Goal: Task Accomplishment & Management: Complete application form

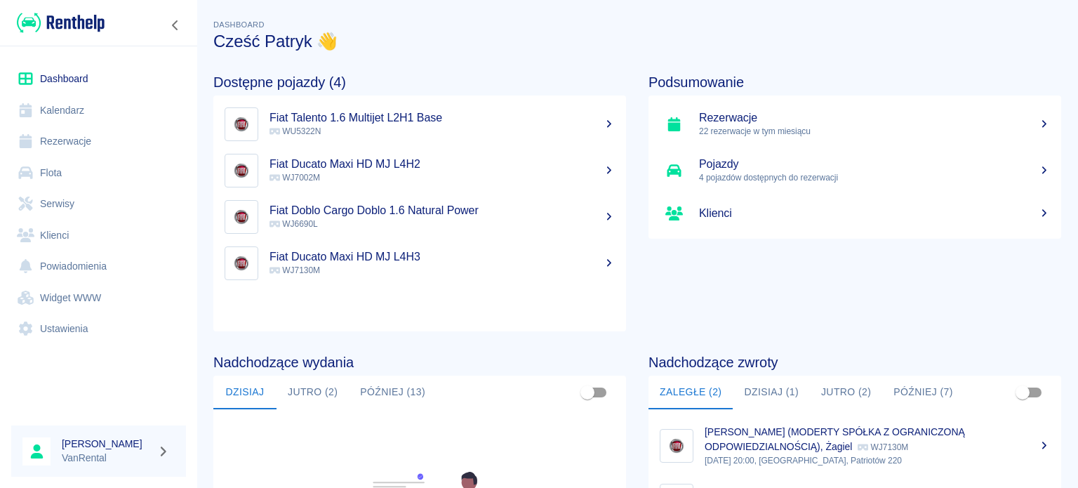
click at [90, 107] on link "Kalendarz" at bounding box center [98, 111] width 175 height 32
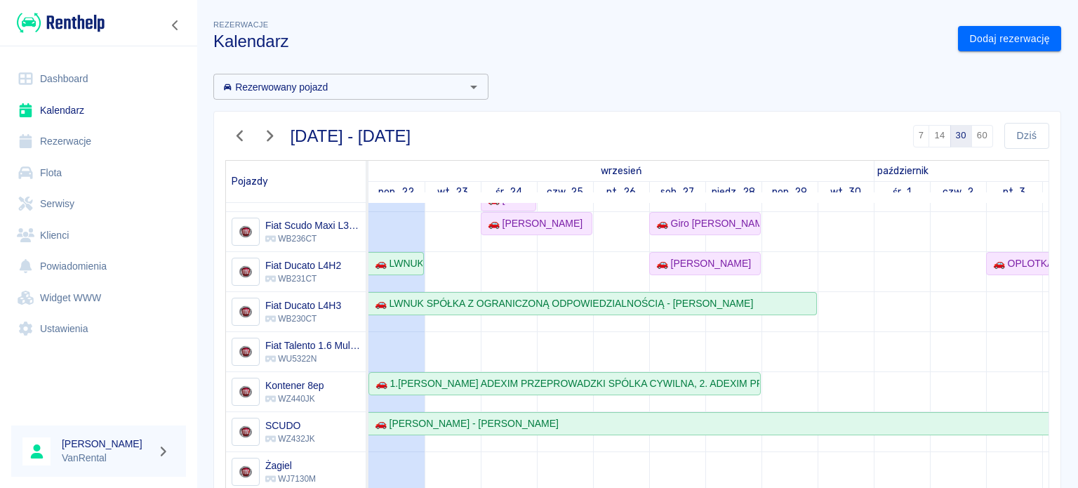
scroll to position [211, 0]
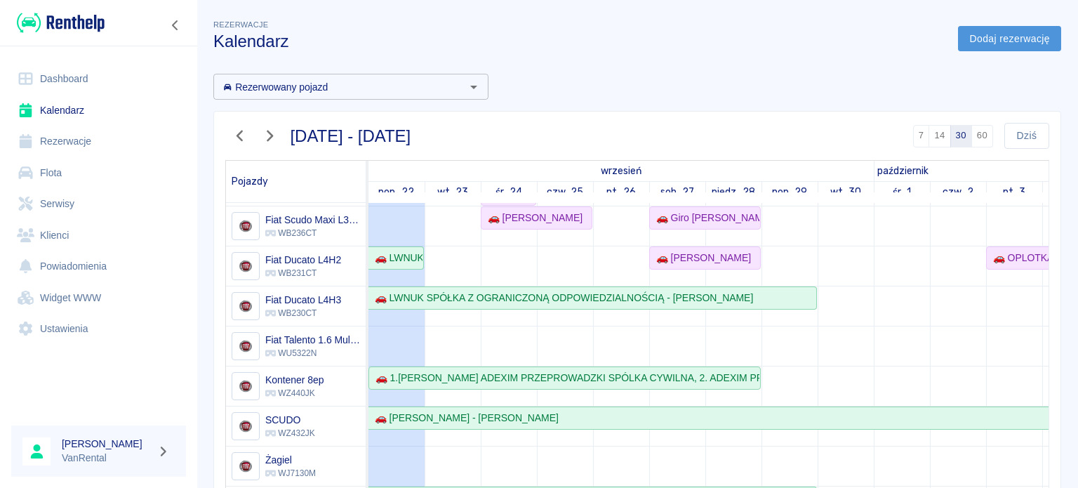
click at [1019, 27] on link "Dodaj rezerwację" at bounding box center [1009, 39] width 103 height 26
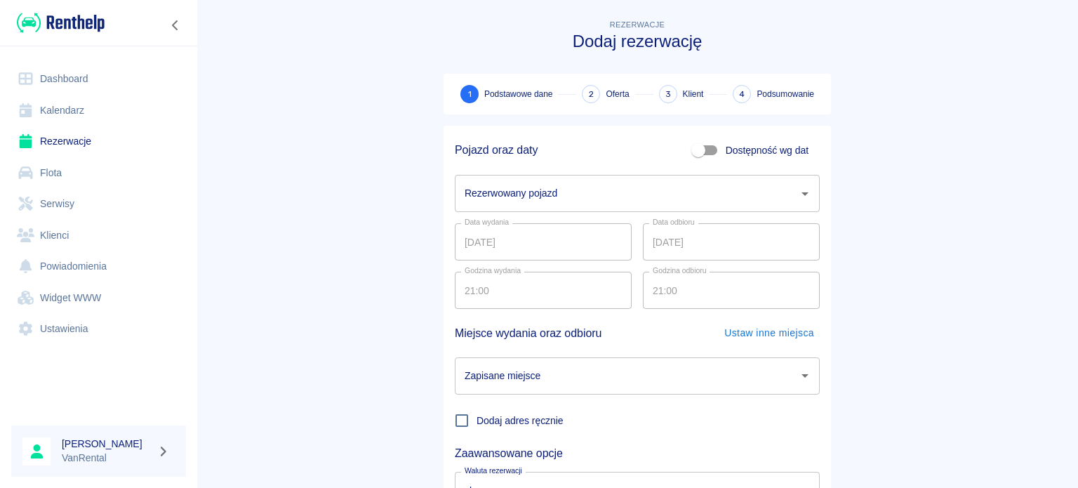
click at [696, 154] on input "Dostępność wg dat" at bounding box center [698, 150] width 80 height 27
checkbox input "true"
click at [464, 196] on input "[DATE]" at bounding box center [543, 193] width 177 height 37
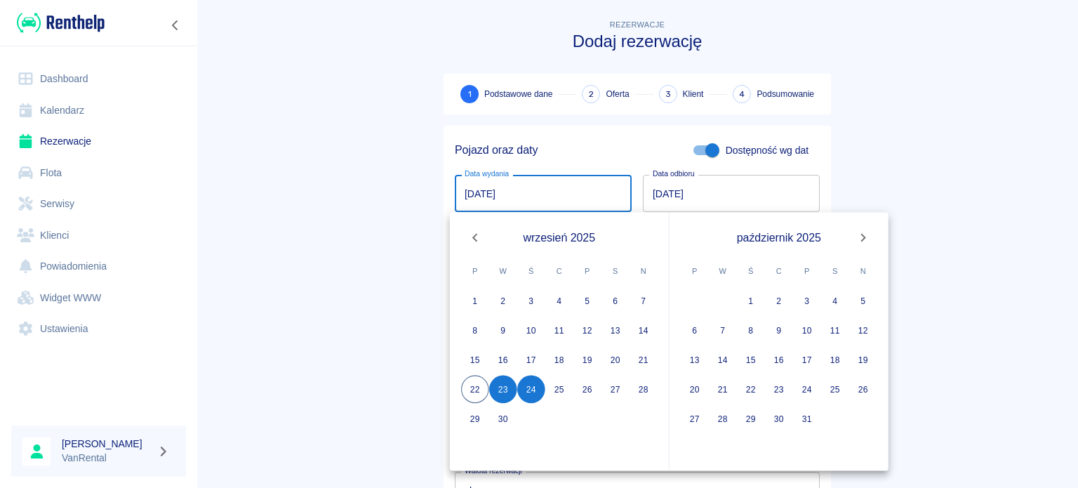
type input "[DATE]"
click at [649, 196] on input "[DATE]" at bounding box center [731, 193] width 177 height 37
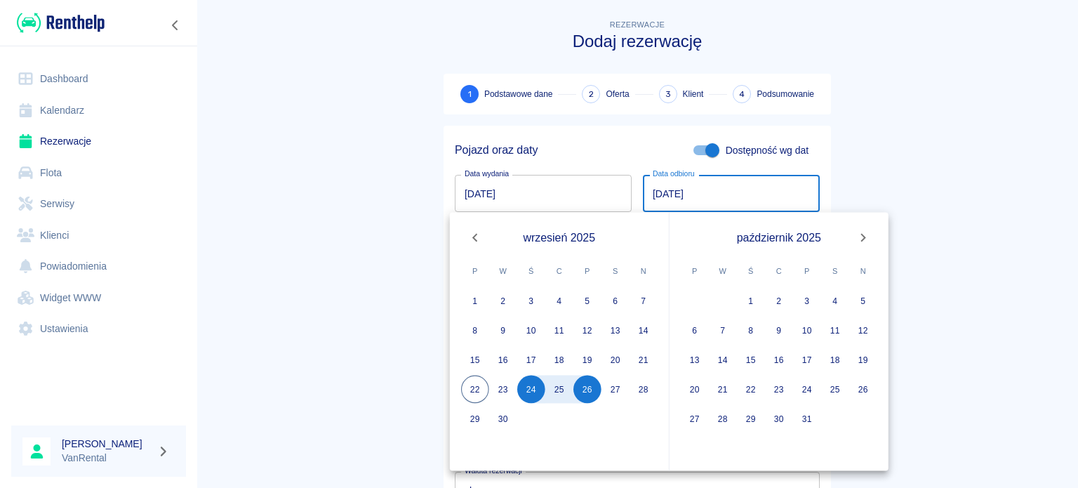
type input "[DATE]"
click at [396, 171] on main "Rezerwacje Dodaj rezerwację 1 Podstawowe dane 2 Oferta 3 Klient 4 Podsumowanie …" at bounding box center [636, 293] width 881 height 552
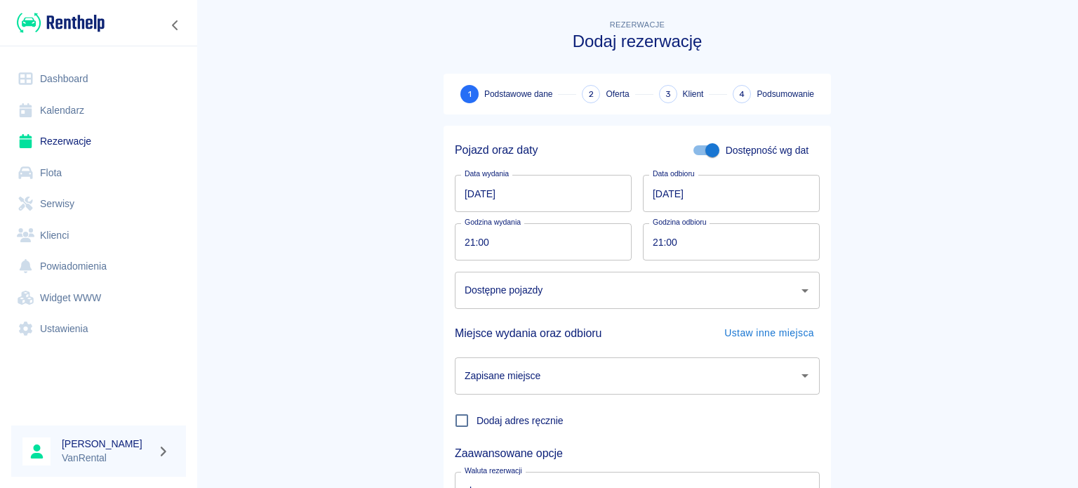
click at [455, 243] on input "21:00" at bounding box center [538, 241] width 167 height 37
type input "12:00"
click at [648, 246] on input "21:00" at bounding box center [726, 241] width 167 height 37
click at [528, 305] on div "Dostępne pojazdy" at bounding box center [637, 290] width 365 height 37
type input "09:00"
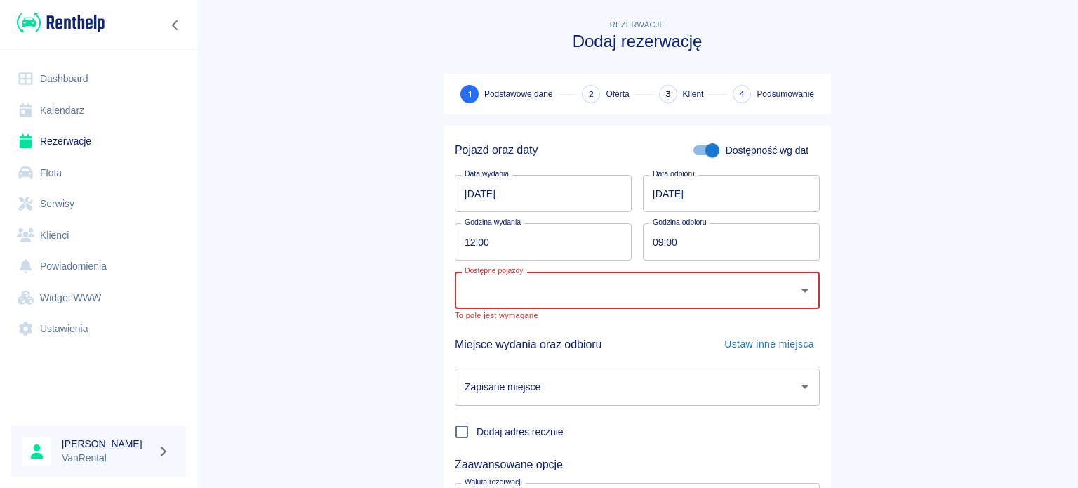
click at [803, 291] on icon "Otwórz" at bounding box center [804, 290] width 17 height 17
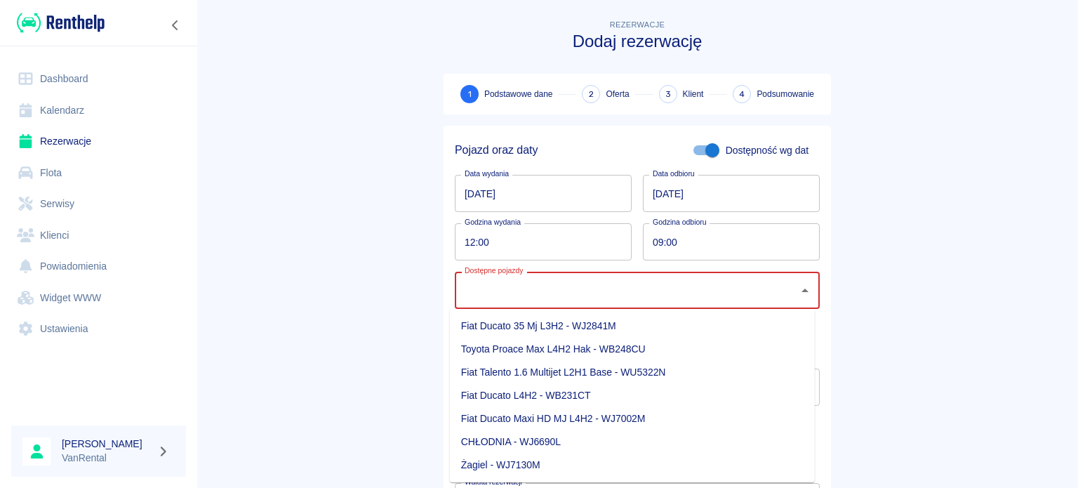
click at [665, 392] on li "Fiat Ducato L4H2 - WB231CT" at bounding box center [632, 395] width 365 height 23
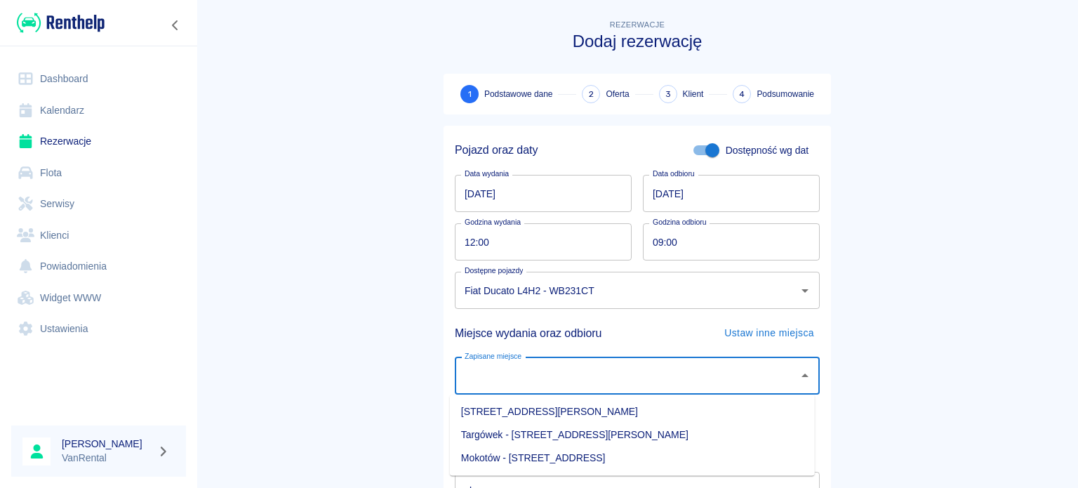
click at [674, 382] on input "Zapisane miejsce" at bounding box center [626, 375] width 331 height 25
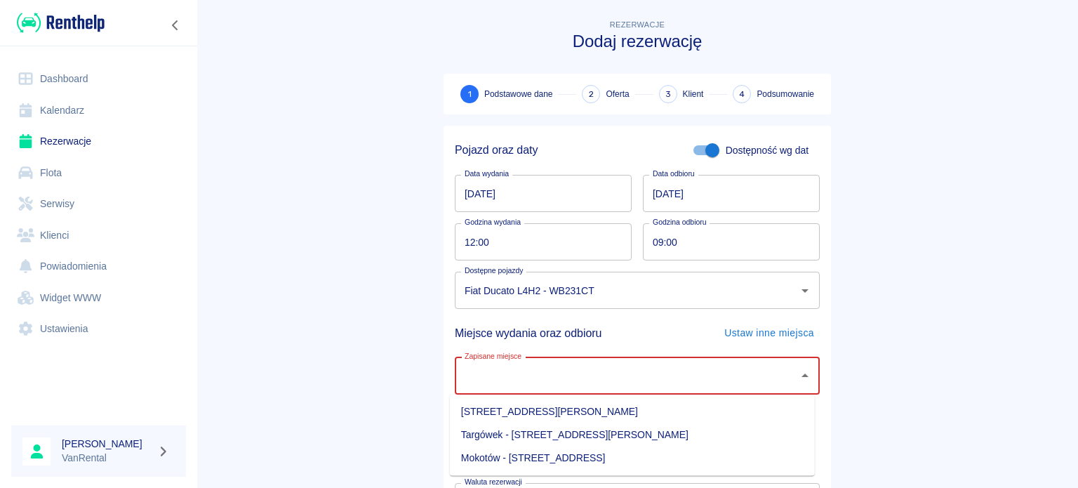
click at [530, 379] on input "Zapisane miejsce" at bounding box center [626, 375] width 331 height 25
click at [533, 308] on div "Fiat Ducato L4H2 - WB231CT Dostępne pojazdy" at bounding box center [637, 290] width 365 height 37
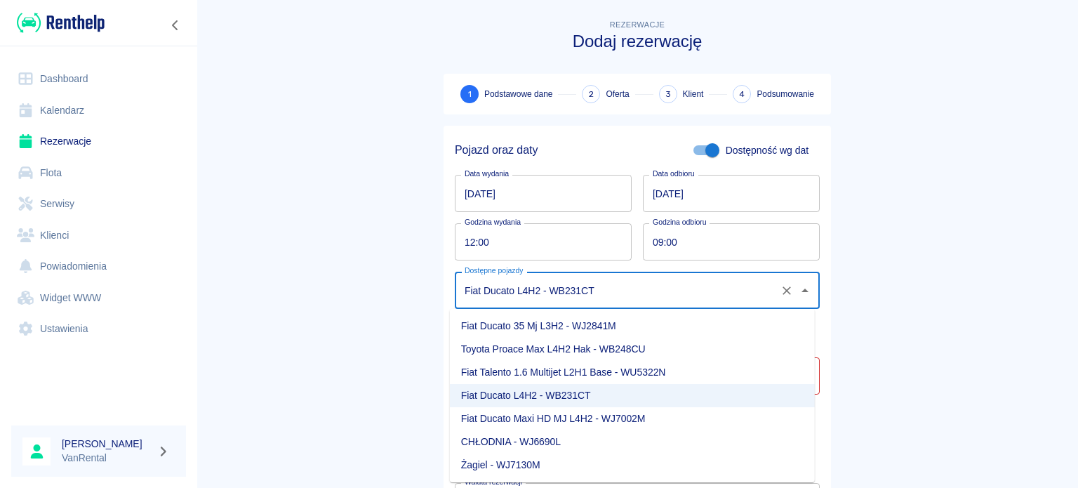
click at [632, 329] on li "Fiat Ducato 35 Mj L3H2 - WJ2841M" at bounding box center [632, 325] width 365 height 23
type input "Fiat Ducato 35 Mj L3H2 - WJ2841M"
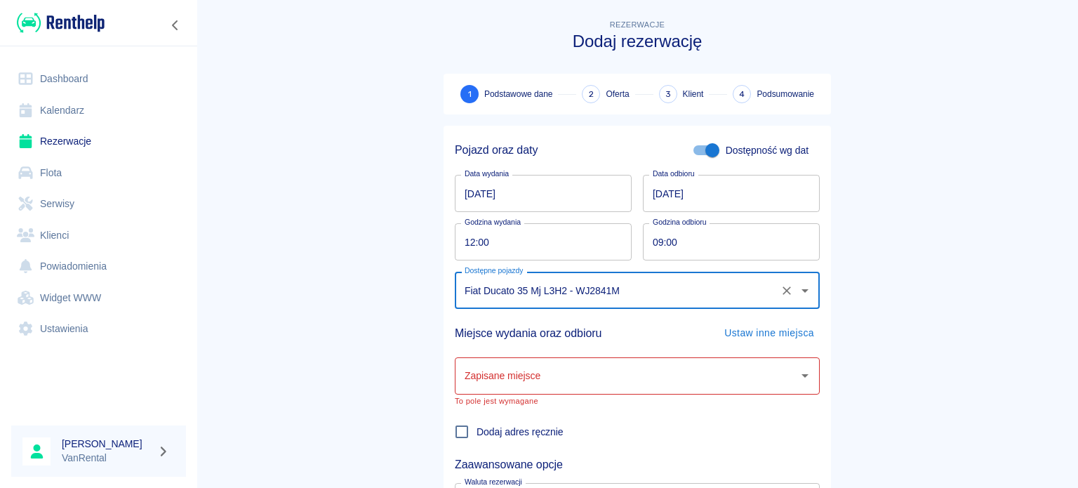
click at [612, 365] on input "Zapisane miejsce" at bounding box center [626, 375] width 331 height 25
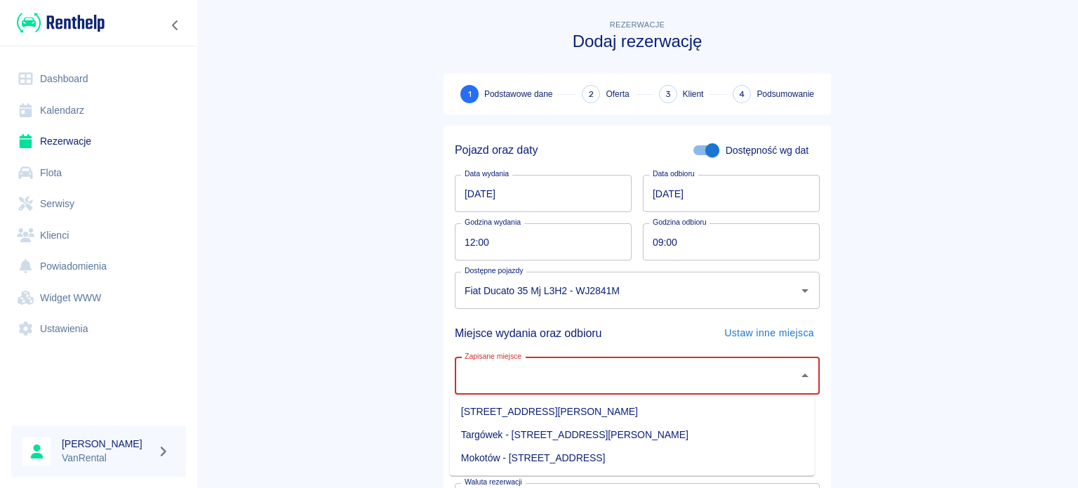
click at [519, 380] on input "Zapisane miejsce" at bounding box center [626, 375] width 331 height 25
click at [579, 417] on li "[STREET_ADDRESS][PERSON_NAME]" at bounding box center [632, 411] width 365 height 23
type input "[STREET_ADDRESS][PERSON_NAME]"
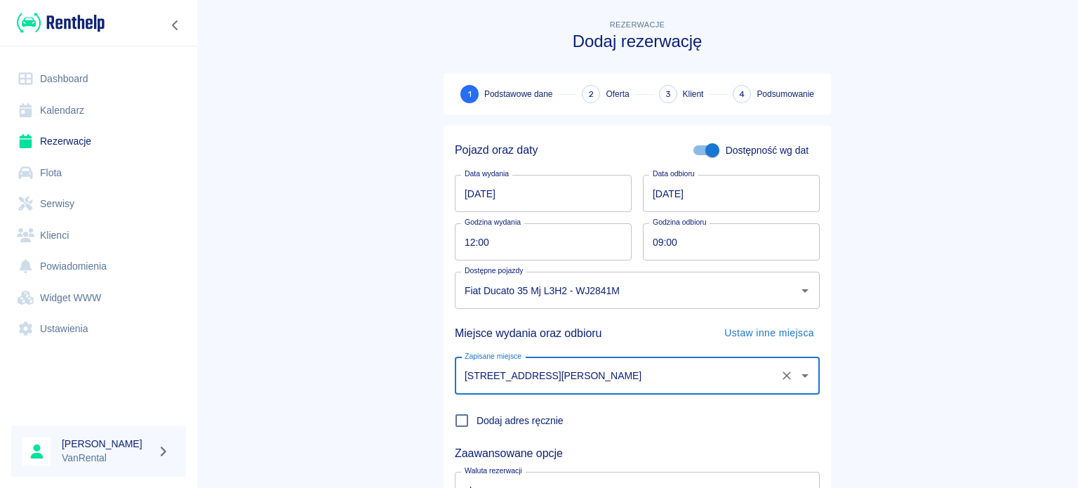
click at [60, 111] on link "Kalendarz" at bounding box center [98, 111] width 175 height 32
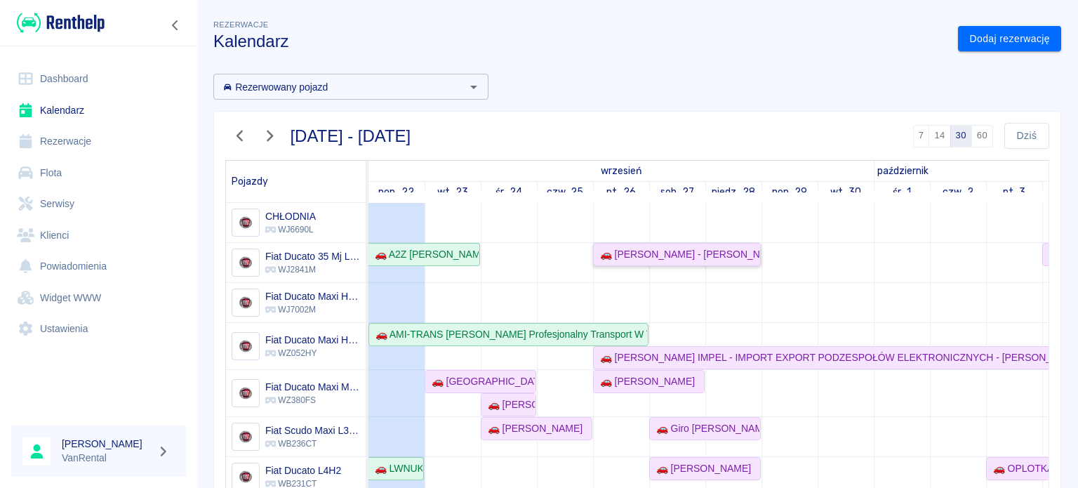
click at [639, 253] on div "🚗 [PERSON_NAME] - [PERSON_NAME]" at bounding box center [676, 254] width 165 height 15
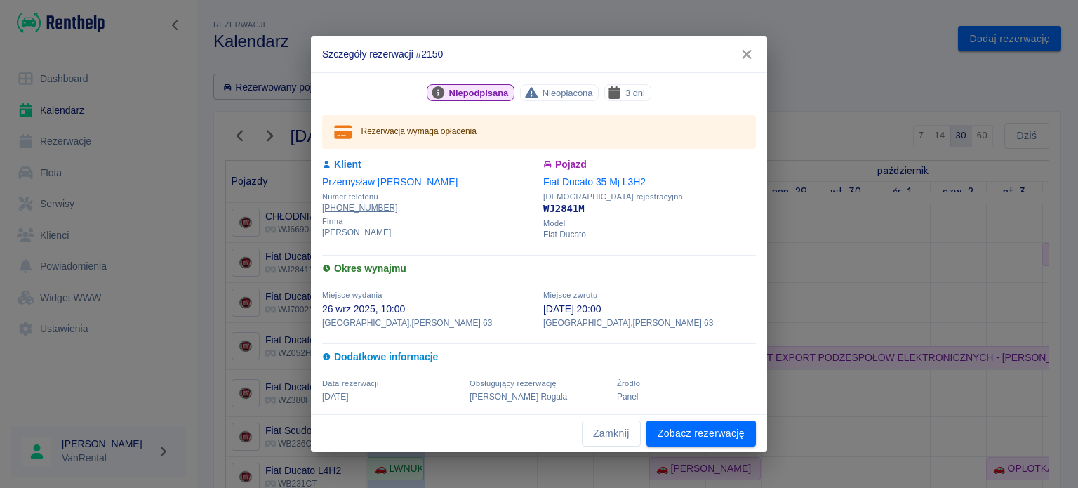
click at [613, 446] on div "Zamknij Zobacz rezerwację" at bounding box center [539, 433] width 456 height 37
click at [613, 440] on button "Zamknij" at bounding box center [611, 433] width 59 height 26
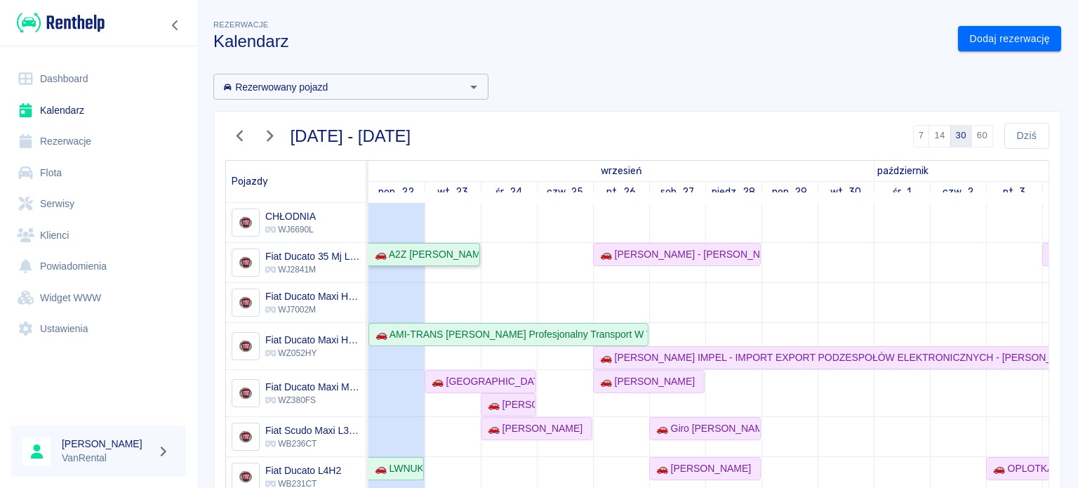
click at [456, 261] on link "🚗 A2Z [PERSON_NAME] - [PERSON_NAME]" at bounding box center [424, 254] width 112 height 23
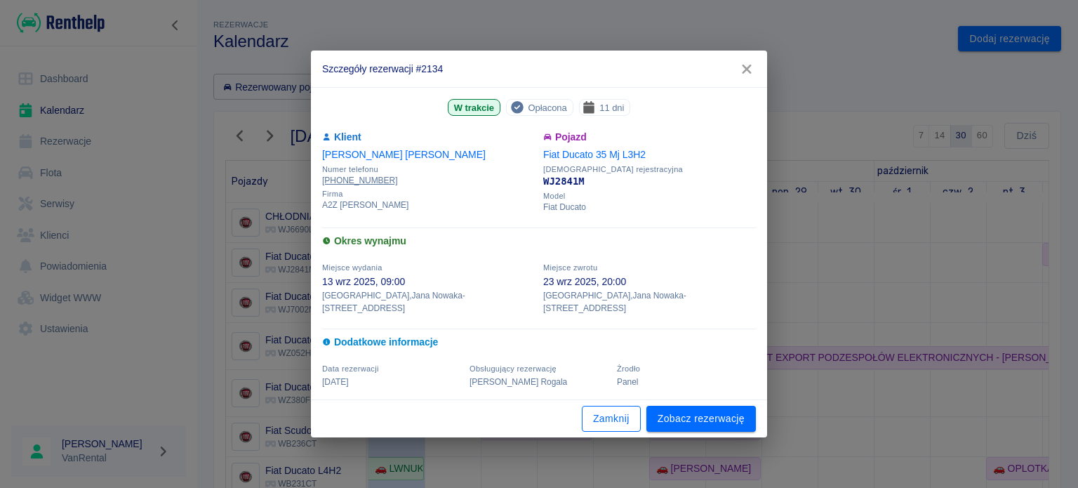
click at [615, 406] on button "Zamknij" at bounding box center [611, 419] width 59 height 26
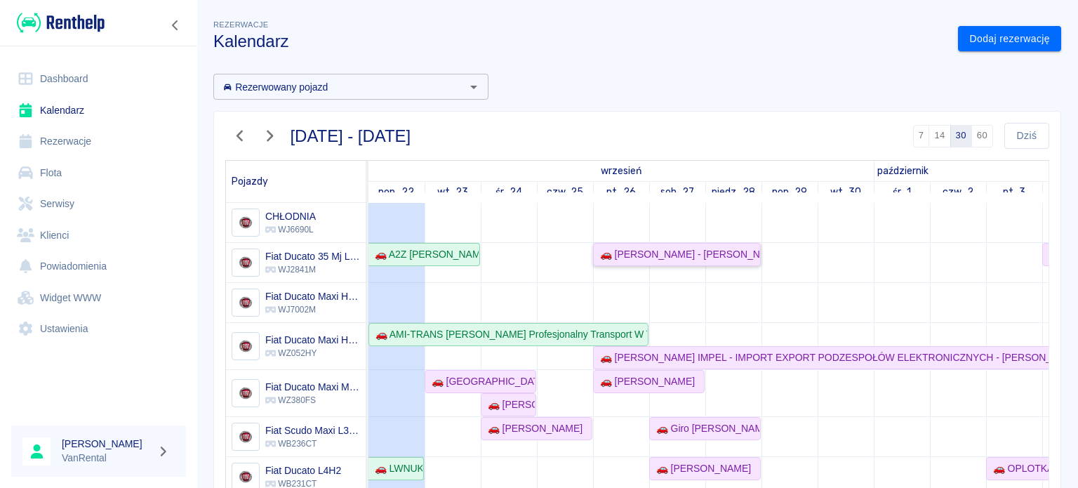
click at [634, 257] on div "🚗 [PERSON_NAME] - [PERSON_NAME]" at bounding box center [676, 254] width 165 height 15
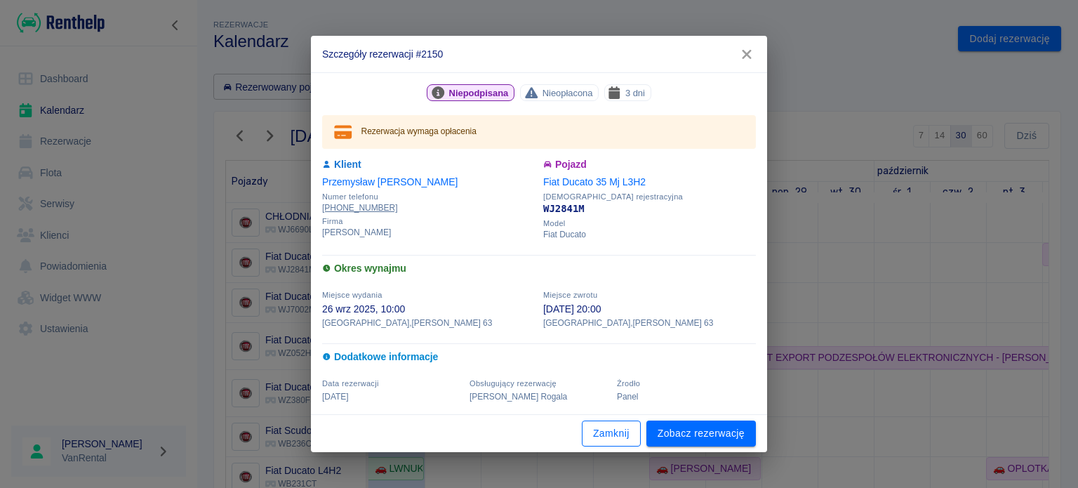
click at [618, 434] on button "Zamknij" at bounding box center [611, 433] width 59 height 26
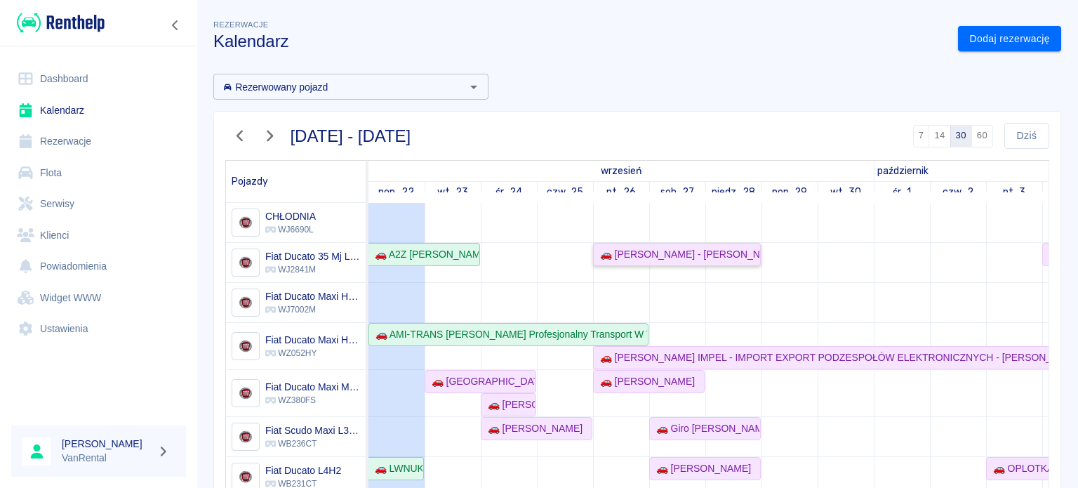
click at [648, 254] on div "🚗 [PERSON_NAME] - [PERSON_NAME]" at bounding box center [676, 254] width 165 height 15
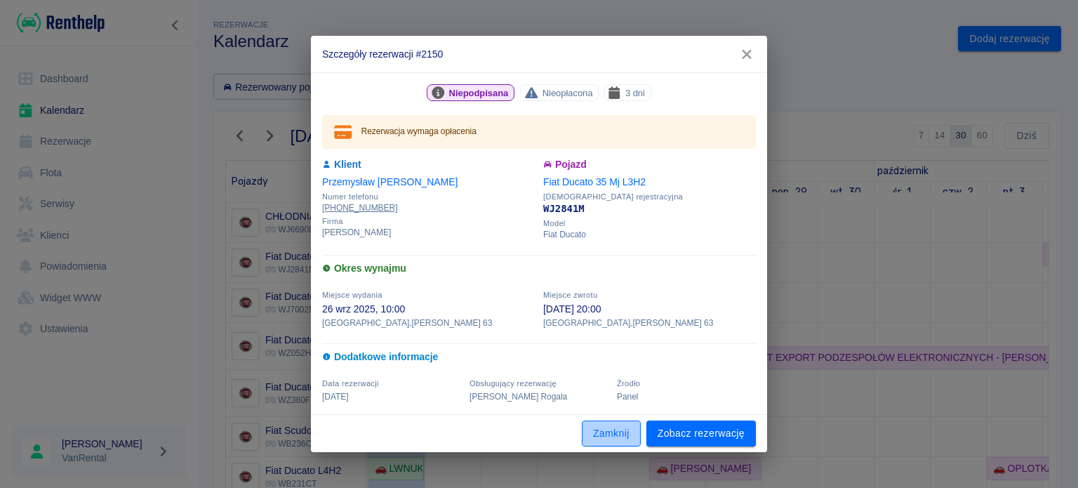
click at [610, 434] on button "Zamknij" at bounding box center [611, 433] width 59 height 26
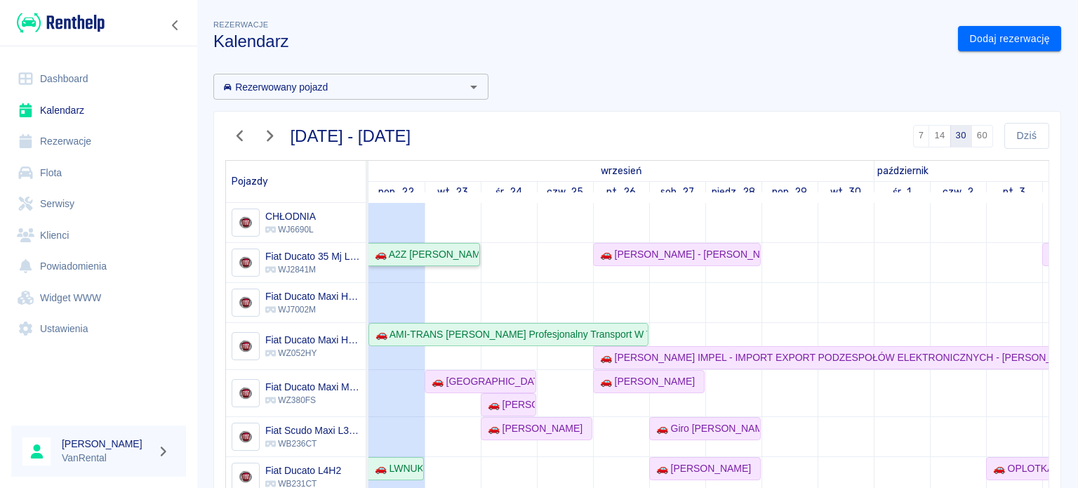
click at [415, 247] on div "🚗 A2Z [PERSON_NAME] - [PERSON_NAME]" at bounding box center [423, 254] width 109 height 15
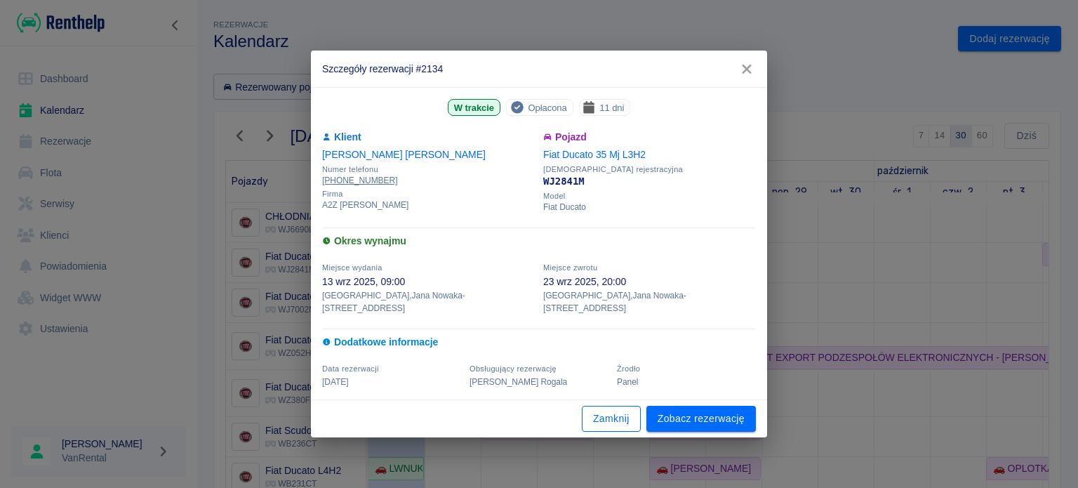
click at [625, 415] on button "Zamknij" at bounding box center [611, 419] width 59 height 26
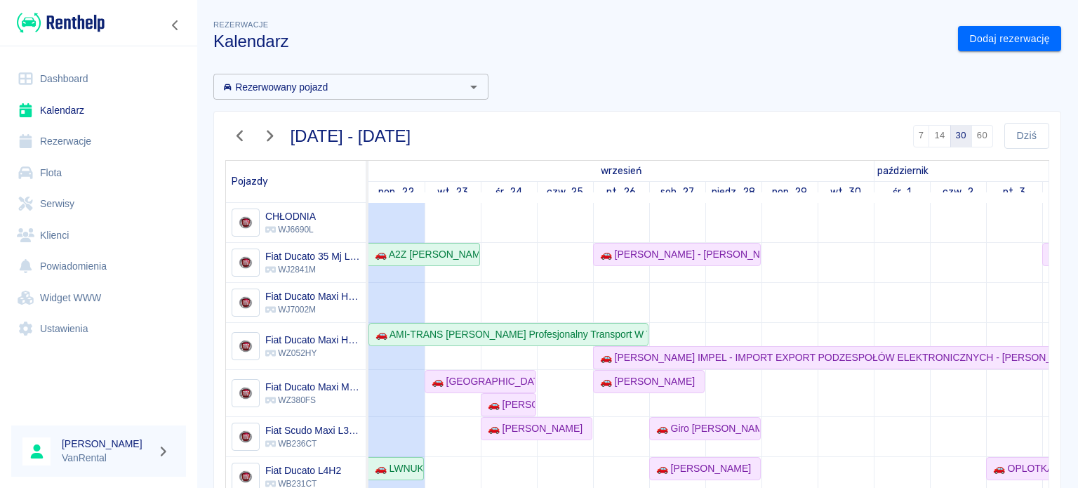
click at [467, 262] on link "🚗 A2Z [PERSON_NAME] - [PERSON_NAME]" at bounding box center [424, 254] width 112 height 23
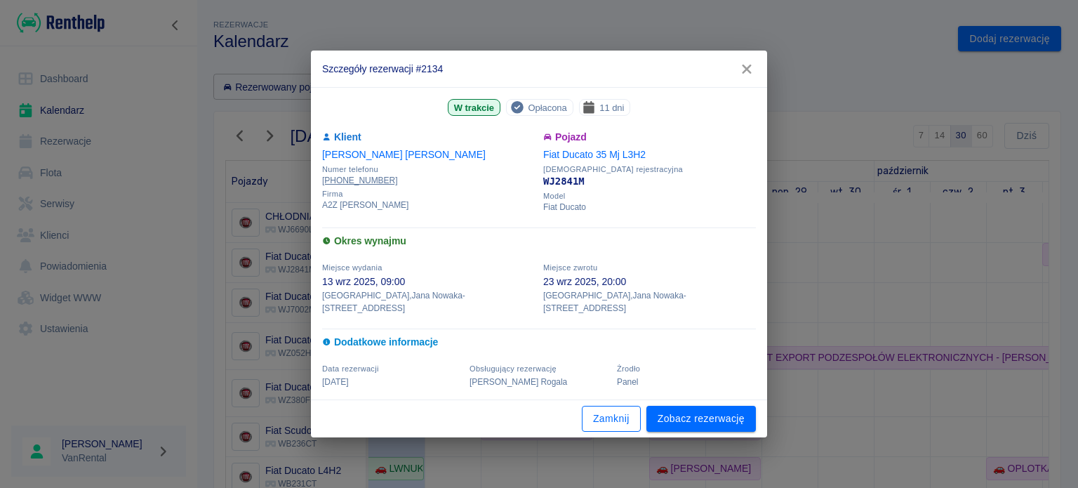
click at [608, 413] on button "Zamknij" at bounding box center [611, 419] width 59 height 26
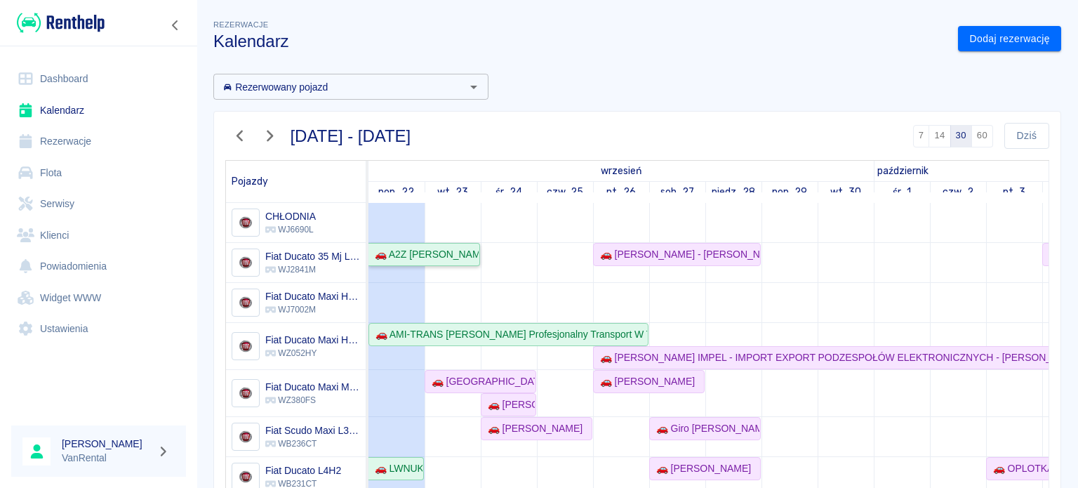
click at [429, 264] on link "🚗 A2Z [PERSON_NAME] - [PERSON_NAME]" at bounding box center [424, 254] width 112 height 23
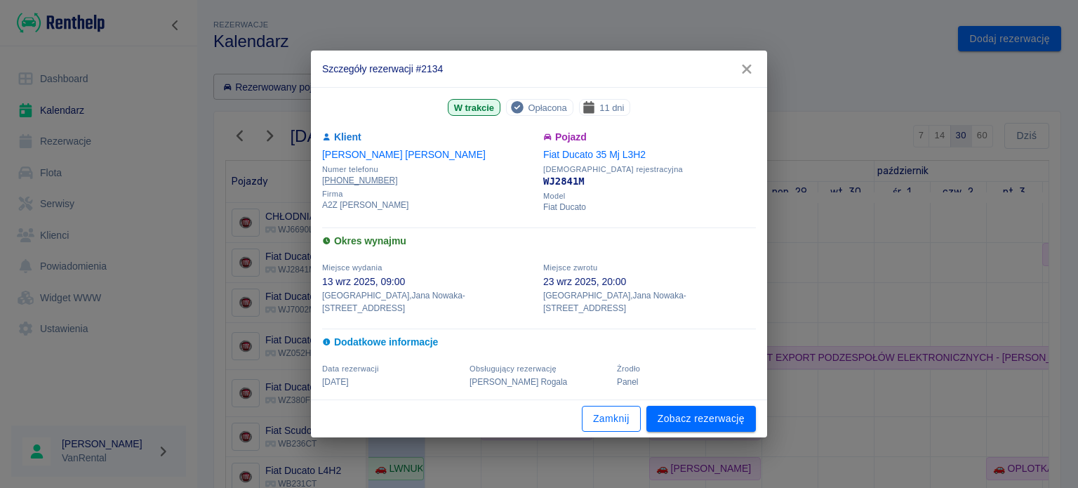
click at [610, 415] on button "Zamknij" at bounding box center [611, 419] width 59 height 26
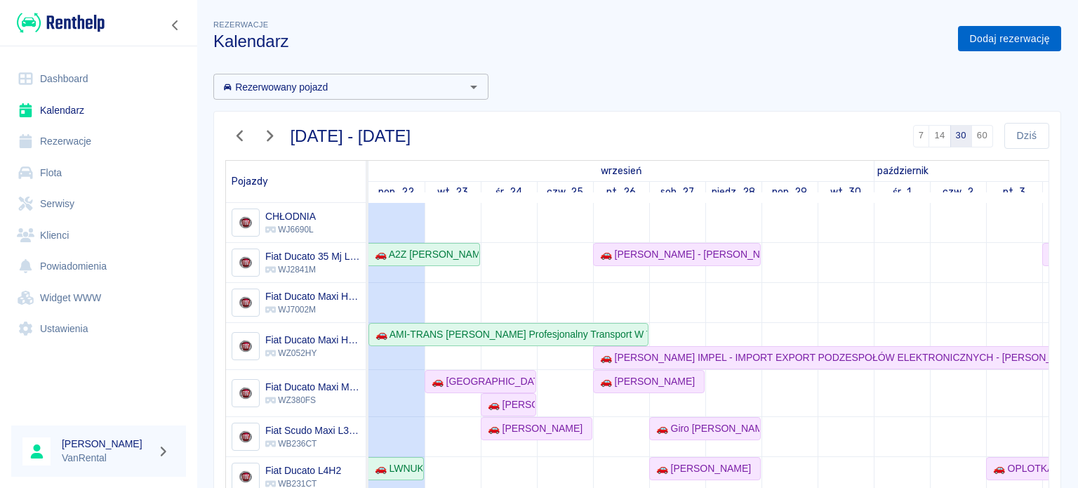
click at [1006, 28] on link "Dodaj rezerwację" at bounding box center [1009, 39] width 103 height 26
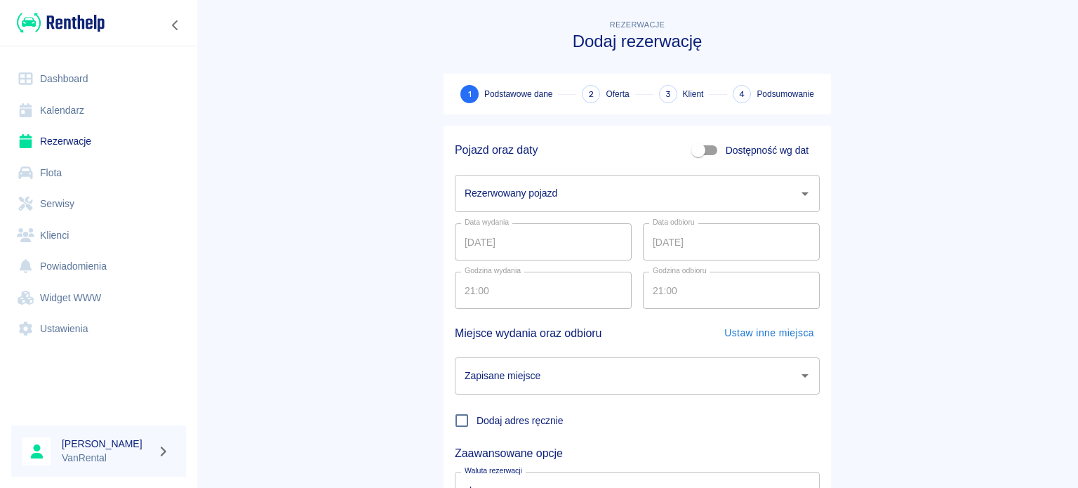
click at [512, 178] on div "Rezerwowany pojazd" at bounding box center [637, 193] width 365 height 37
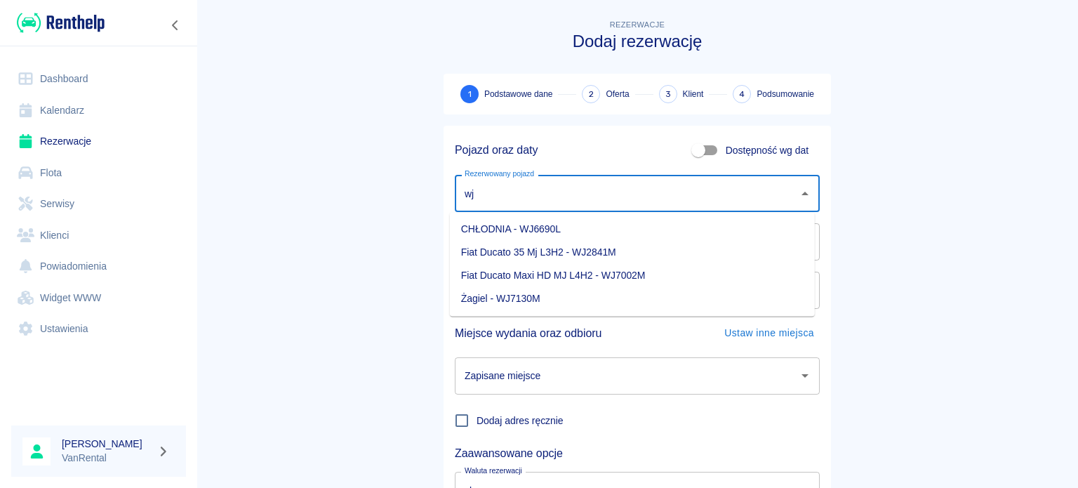
click at [502, 252] on li "Fiat Ducato 35 Mj L3H2 - WJ2841M" at bounding box center [632, 252] width 365 height 23
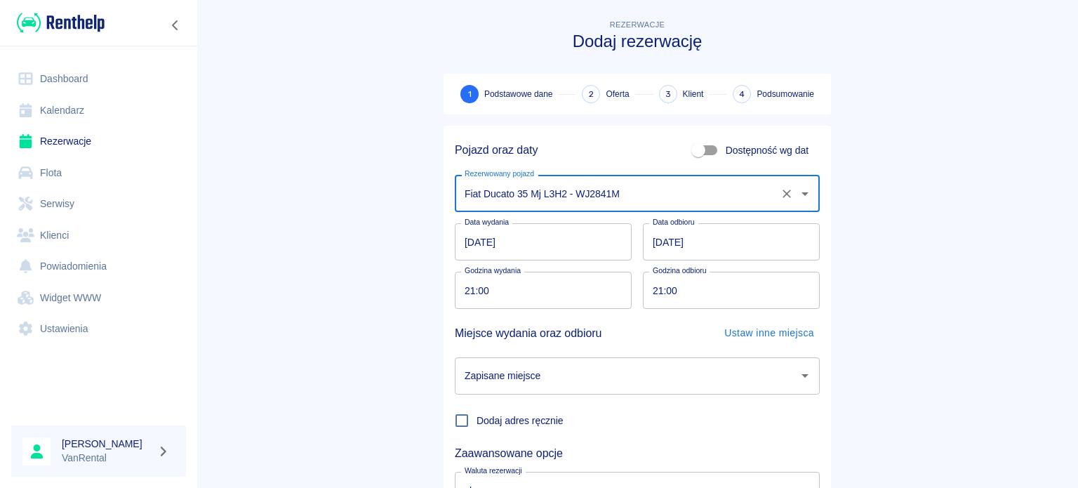
type input "Fiat Ducato 35 Mj L3H2 - WJ2841M"
drag, startPoint x: 648, startPoint y: 238, endPoint x: 661, endPoint y: 241, distance: 13.6
click at [648, 238] on input "[DATE]" at bounding box center [731, 241] width 177 height 37
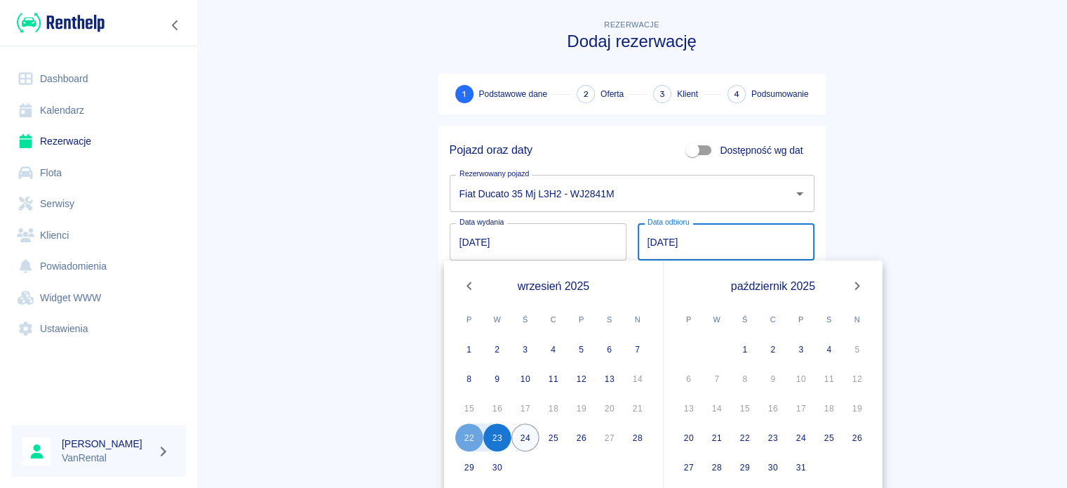
click at [514, 441] on button "24" at bounding box center [526, 437] width 28 height 28
type input "[DATE]"
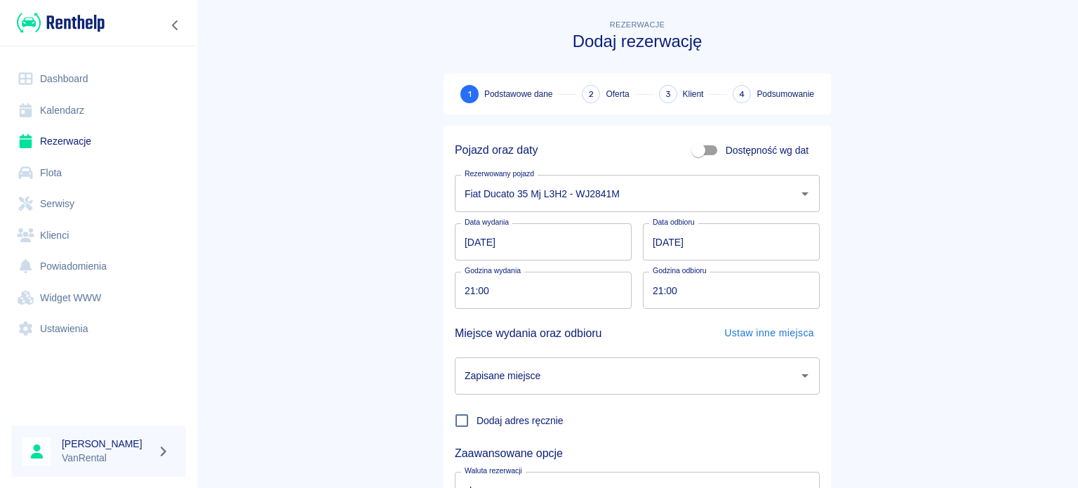
click at [466, 297] on input "21:00" at bounding box center [538, 290] width 167 height 37
type input "12:00"
click at [654, 294] on input "21:00" at bounding box center [726, 290] width 167 height 37
type input "09:00"
click at [649, 364] on input "Zapisane miejsce" at bounding box center [626, 375] width 331 height 25
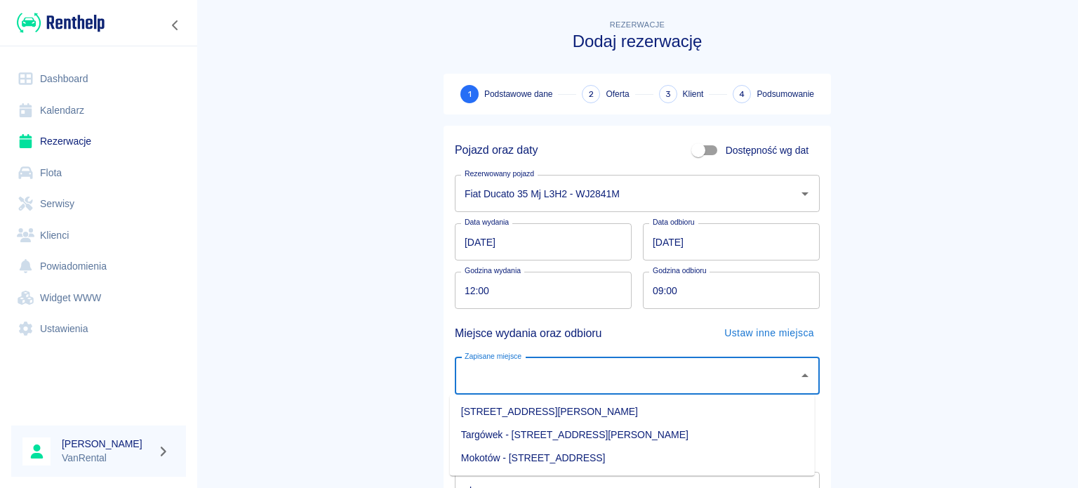
click at [625, 419] on li "[STREET_ADDRESS][PERSON_NAME]" at bounding box center [632, 411] width 365 height 23
type input "[STREET_ADDRESS][PERSON_NAME]"
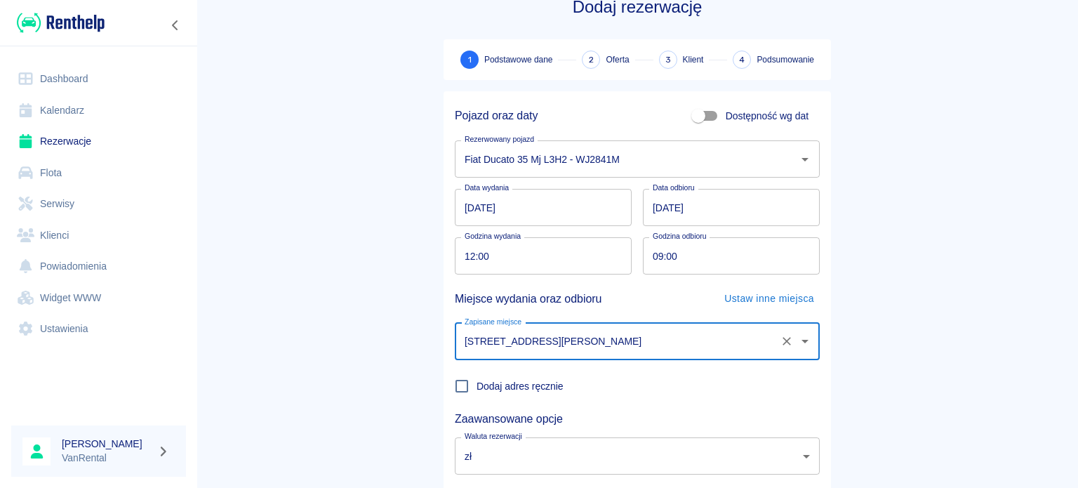
scroll to position [121, 0]
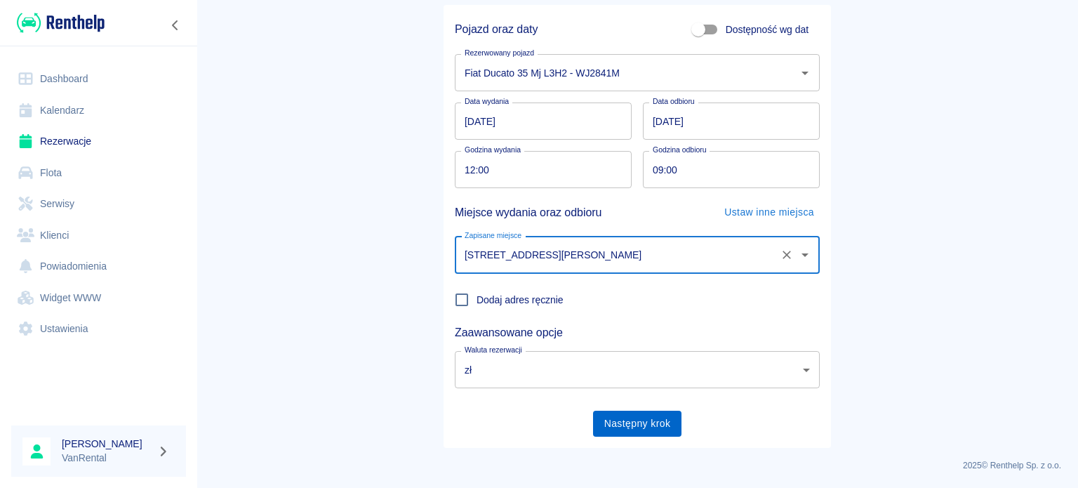
click at [637, 416] on button "Następny krok" at bounding box center [637, 423] width 89 height 26
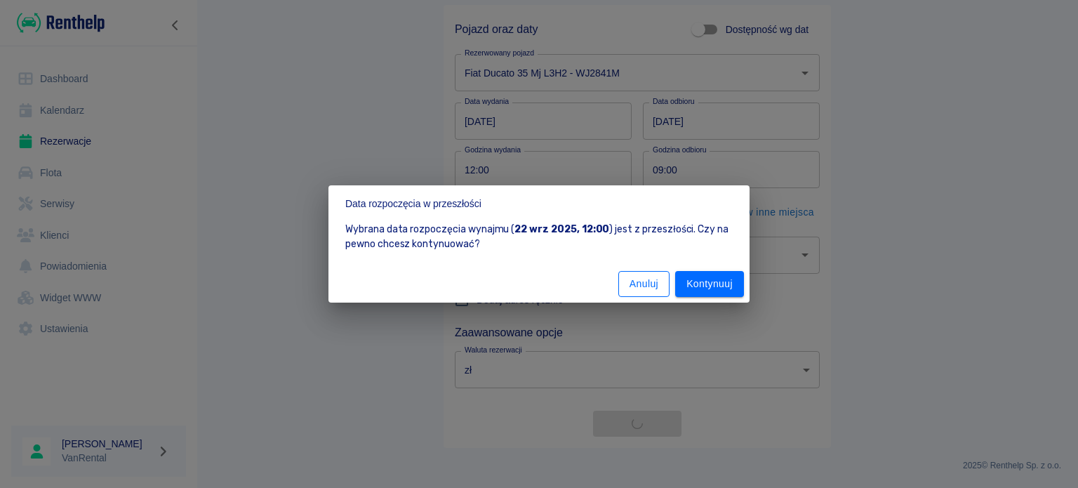
click at [643, 293] on button "Anuluj" at bounding box center [643, 284] width 51 height 26
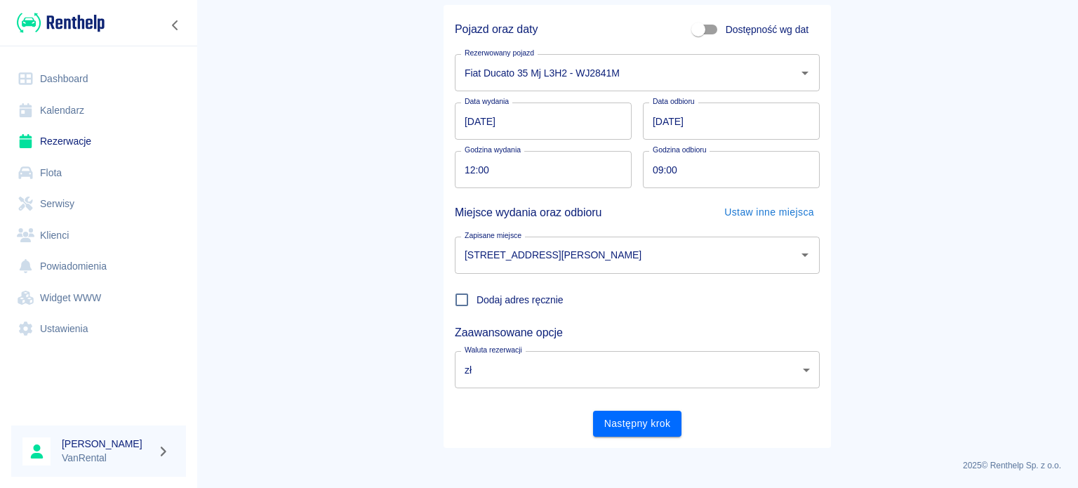
click at [467, 120] on input "[DATE]" at bounding box center [543, 120] width 177 height 37
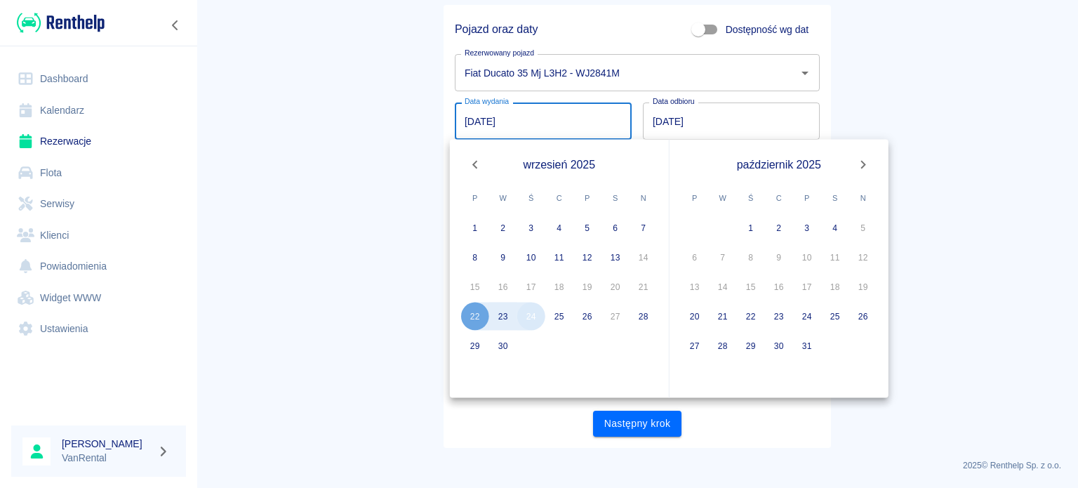
click at [537, 319] on button "24" at bounding box center [531, 316] width 28 height 28
type input "[DATE]"
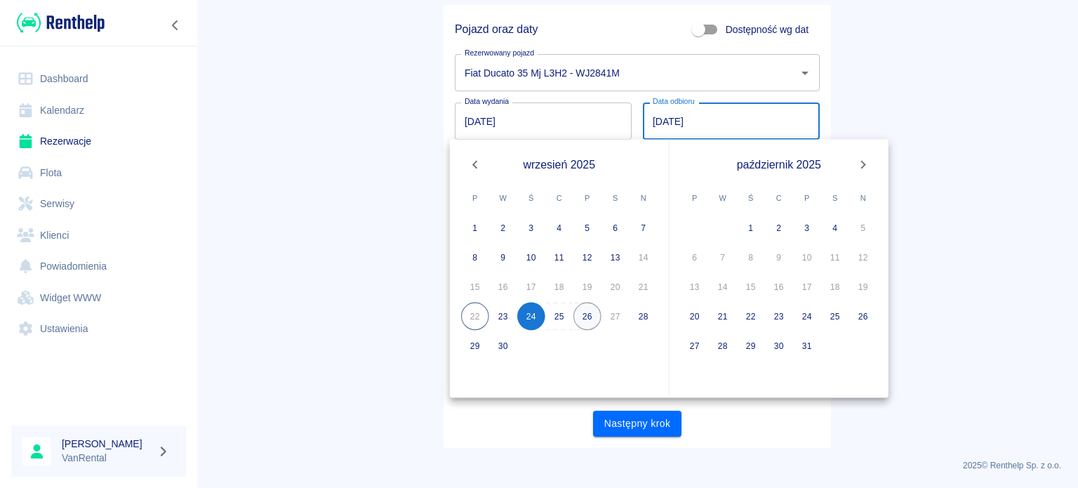
click at [581, 316] on button "26" at bounding box center [587, 316] width 28 height 28
type input "[DATE]"
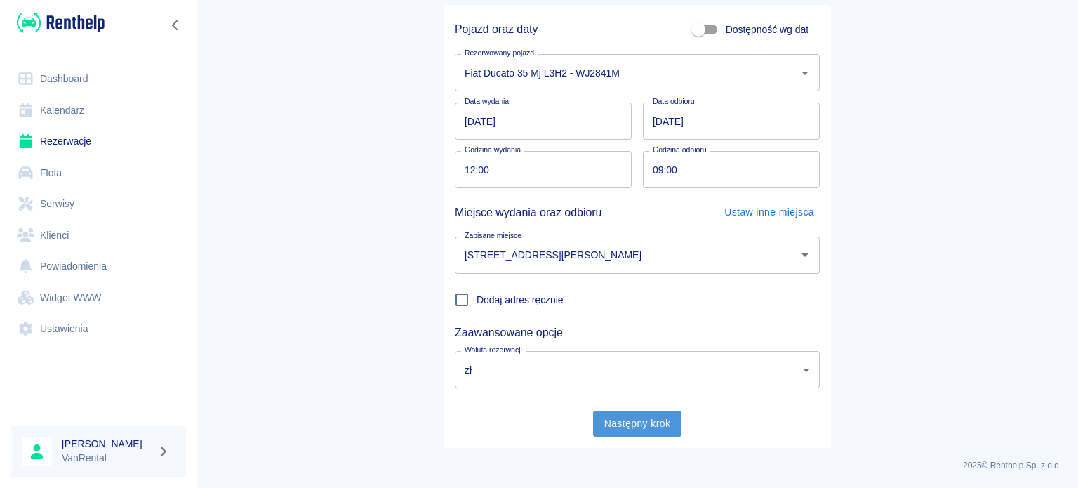
click at [613, 418] on button "Następny krok" at bounding box center [637, 423] width 89 height 26
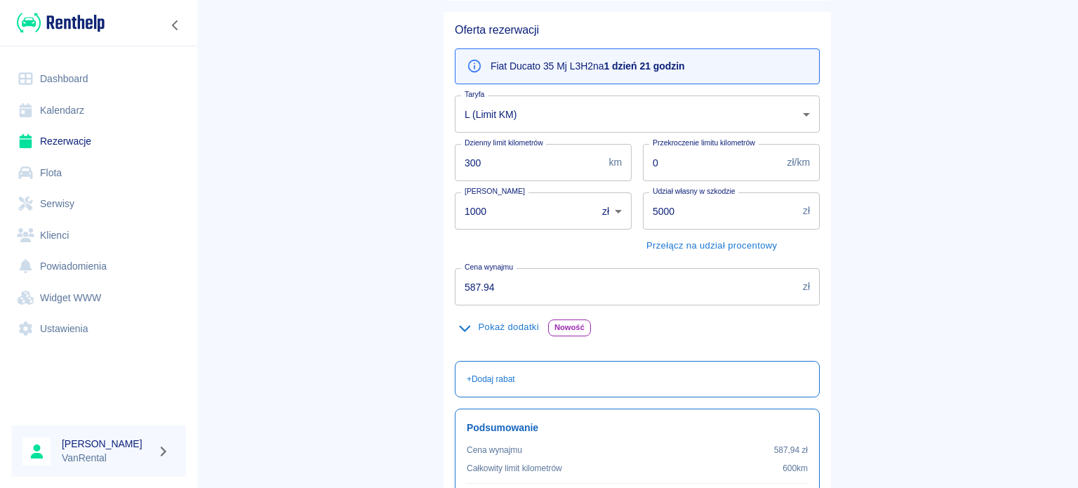
scroll to position [140, 0]
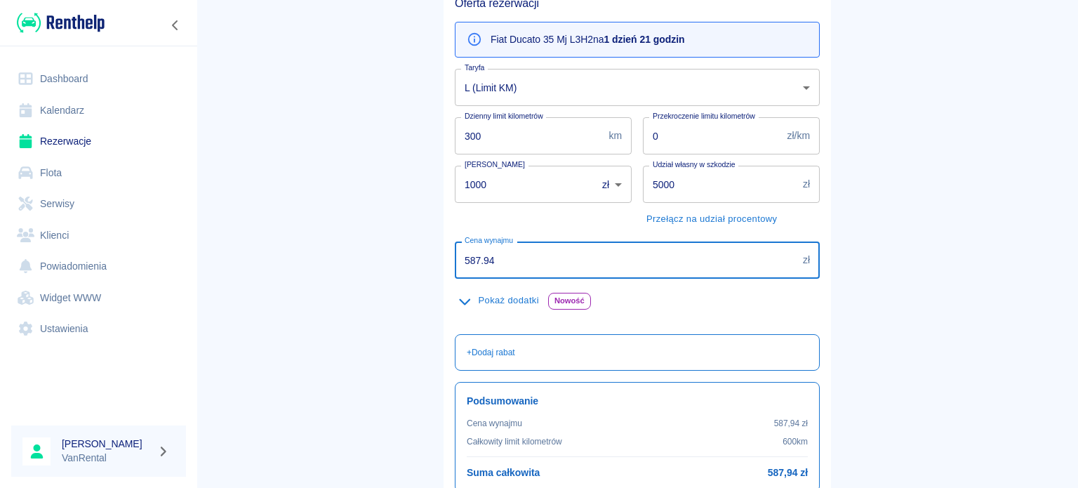
drag, startPoint x: 520, startPoint y: 263, endPoint x: 467, endPoint y: 248, distance: 54.8
click at [471, 247] on input "587.94" at bounding box center [626, 259] width 342 height 37
click at [464, 248] on input "587.94" at bounding box center [626, 259] width 342 height 37
drag, startPoint x: 542, startPoint y: 255, endPoint x: 346, endPoint y: 232, distance: 197.1
click at [346, 232] on main "Rezerwacje Dodaj rezerwację Podstawowe dane 2 Oferta 3 Klient 4 Podsumowanie Of…" at bounding box center [636, 224] width 881 height 696
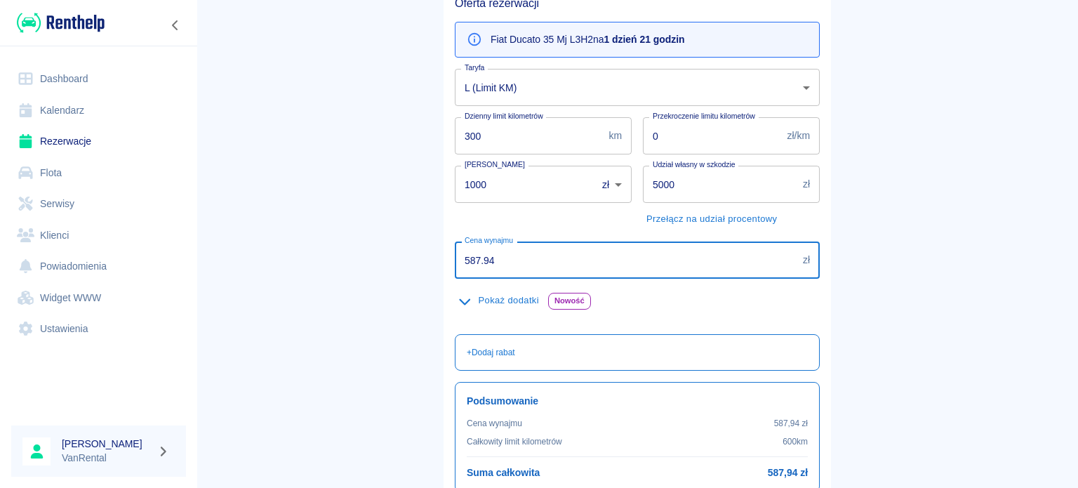
paste input "612.5"
type input "612.54"
click at [498, 302] on button "Pokaż dodatki" at bounding box center [499, 301] width 88 height 22
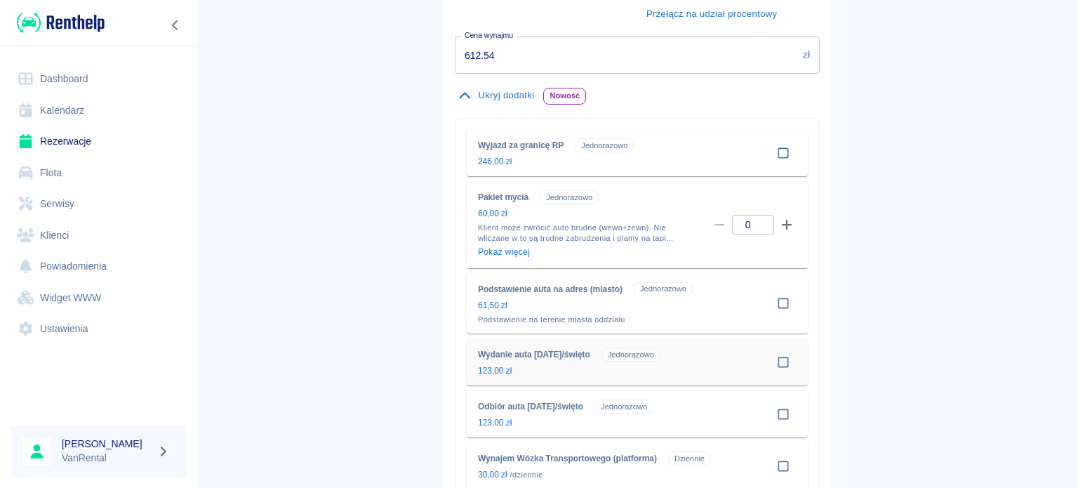
scroll to position [351, 0]
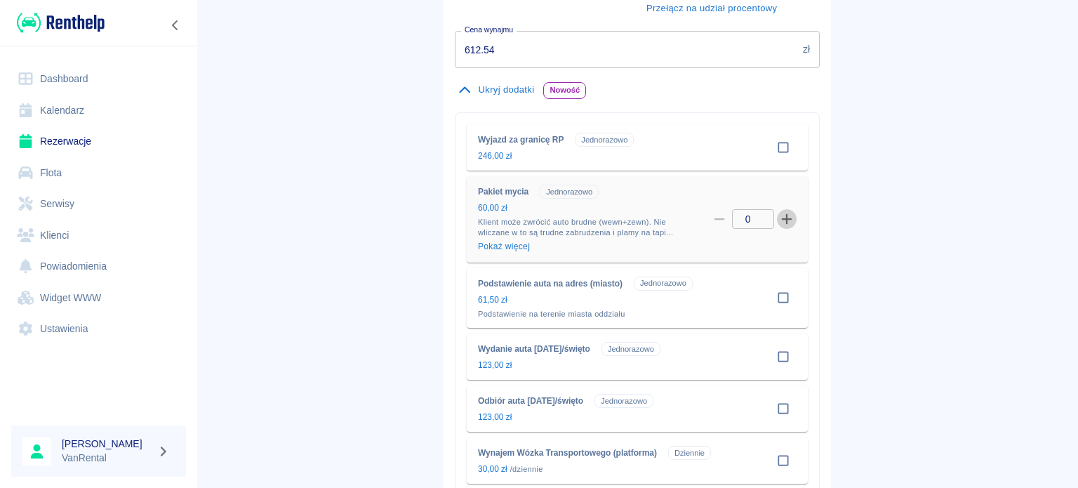
click at [787, 222] on icon "button" at bounding box center [786, 219] width 13 height 13
type input "1"
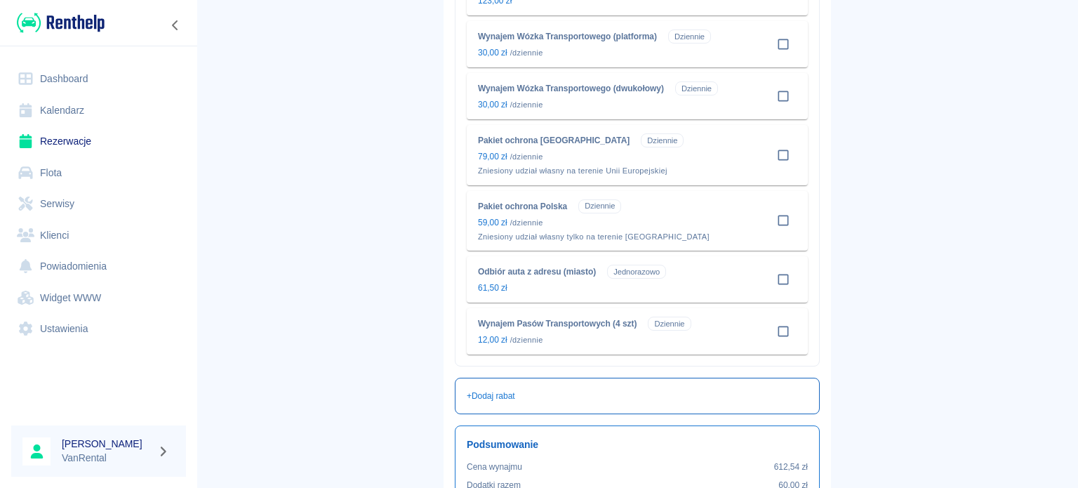
scroll to position [957, 0]
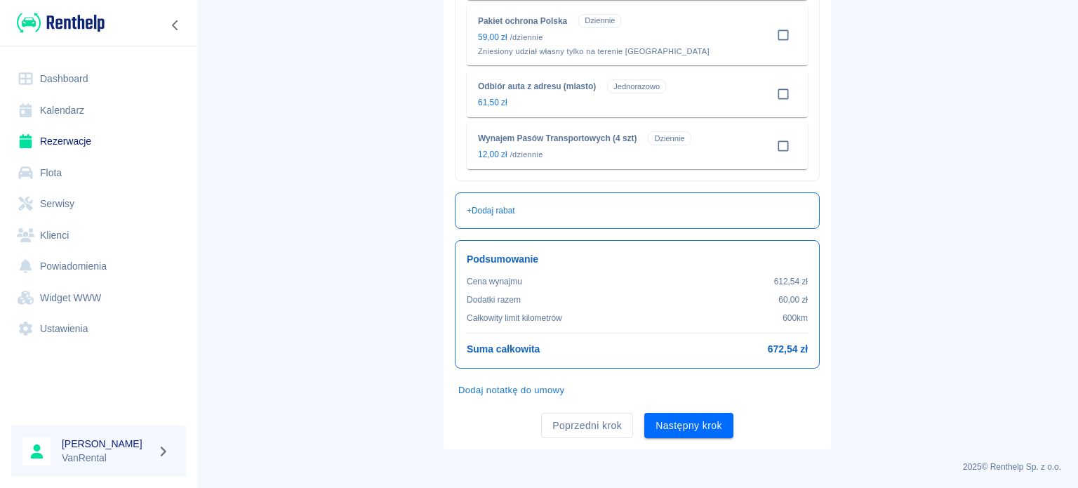
click at [688, 413] on button "Następny krok" at bounding box center [688, 426] width 89 height 26
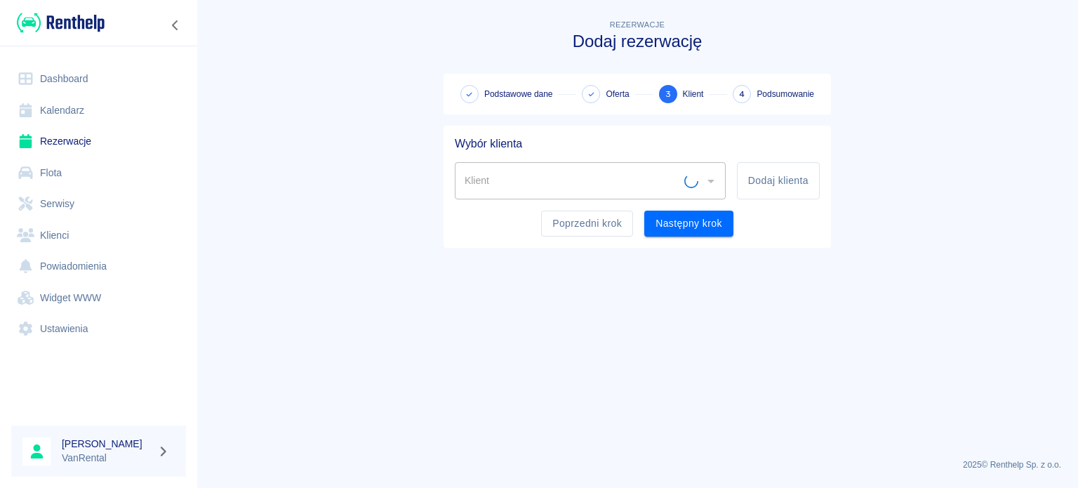
scroll to position [0, 0]
click at [747, 175] on button "Dodaj klienta" at bounding box center [778, 180] width 83 height 37
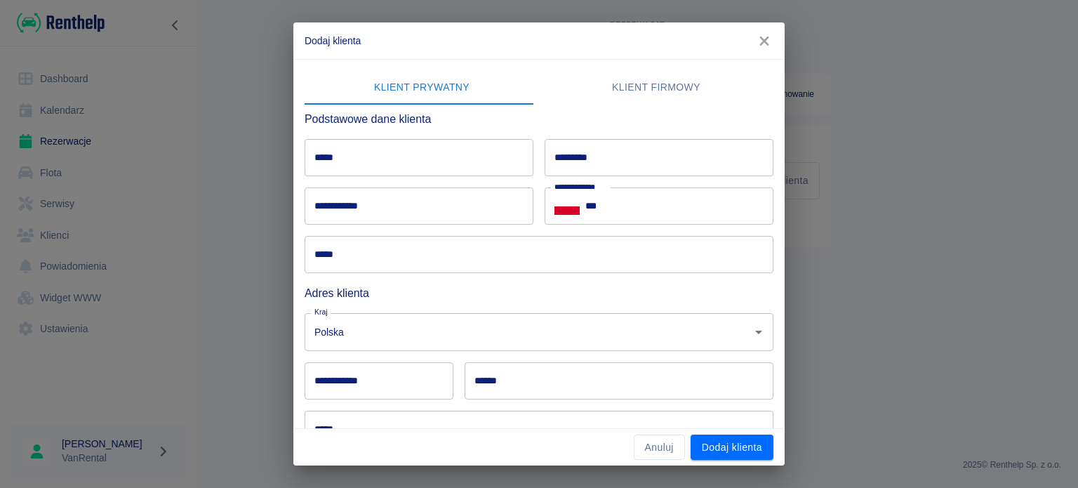
click at [672, 72] on button "Klient firmowy" at bounding box center [656, 88] width 234 height 34
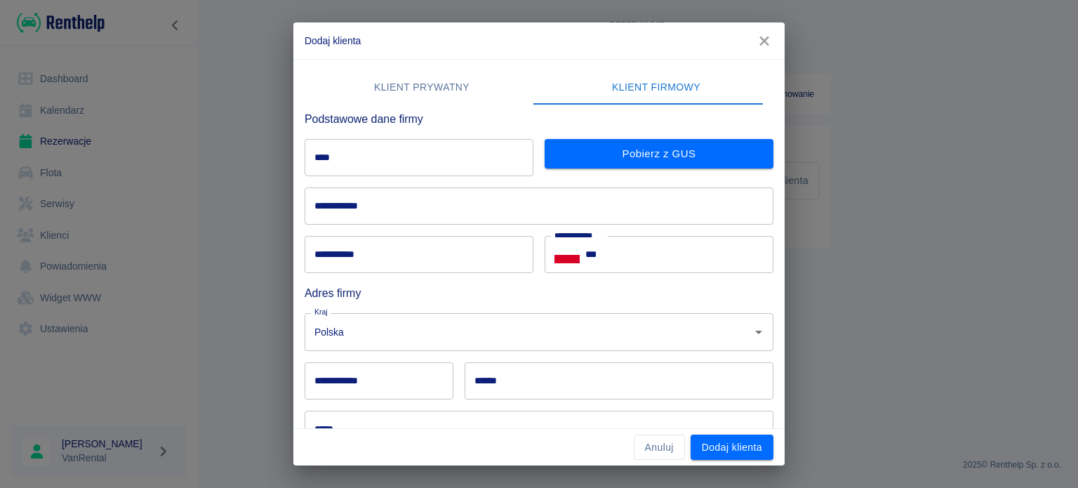
click at [449, 154] on input "****" at bounding box center [419, 157] width 229 height 37
paste input "**********"
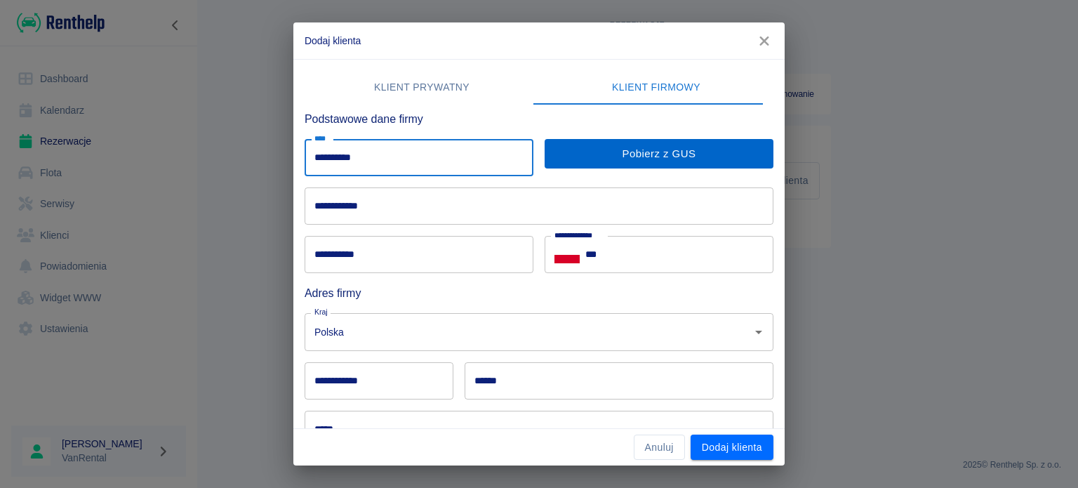
type input "**********"
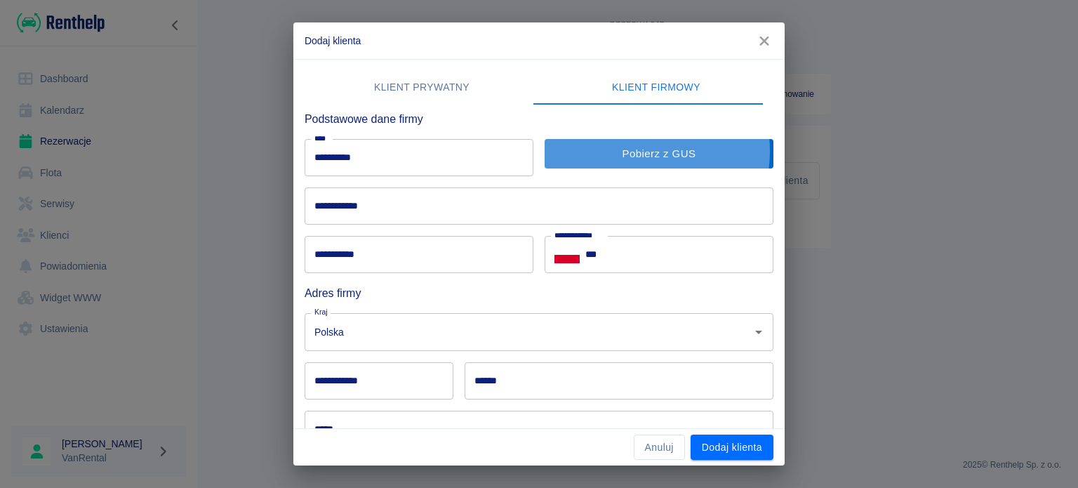
click at [620, 151] on button "Pobierz z GUS" at bounding box center [659, 153] width 229 height 29
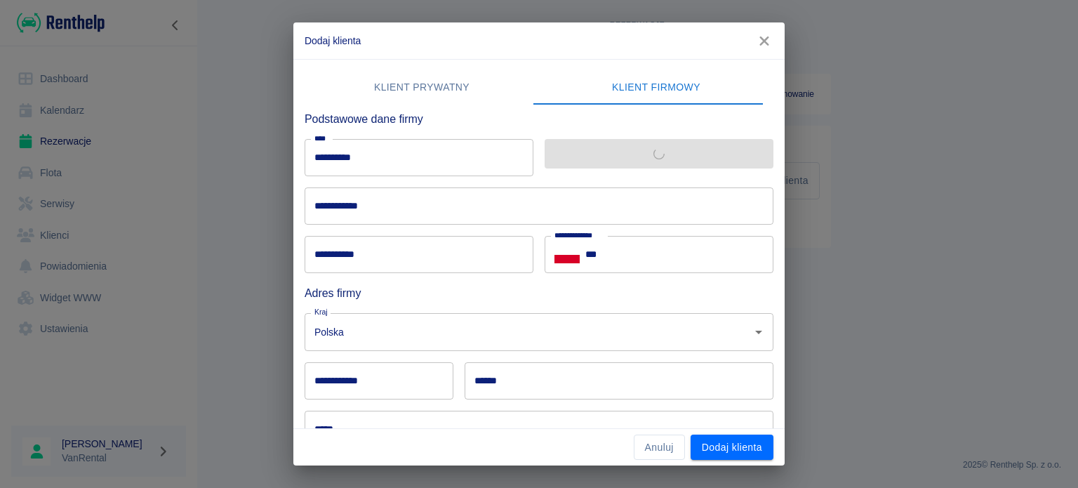
type input "**********"
type input "******"
type input "********"
type input "**********"
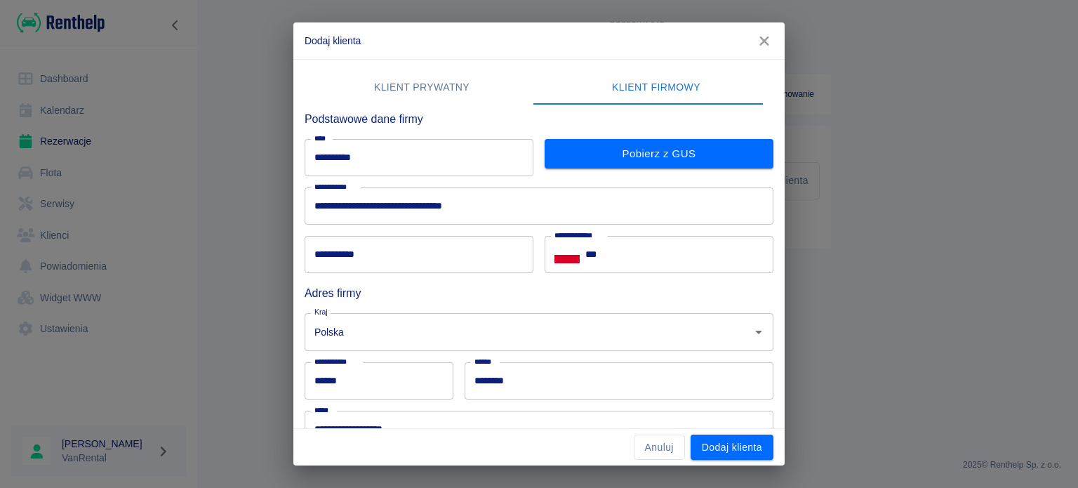
click at [391, 260] on input "**********" at bounding box center [419, 254] width 229 height 37
paste input "**********"
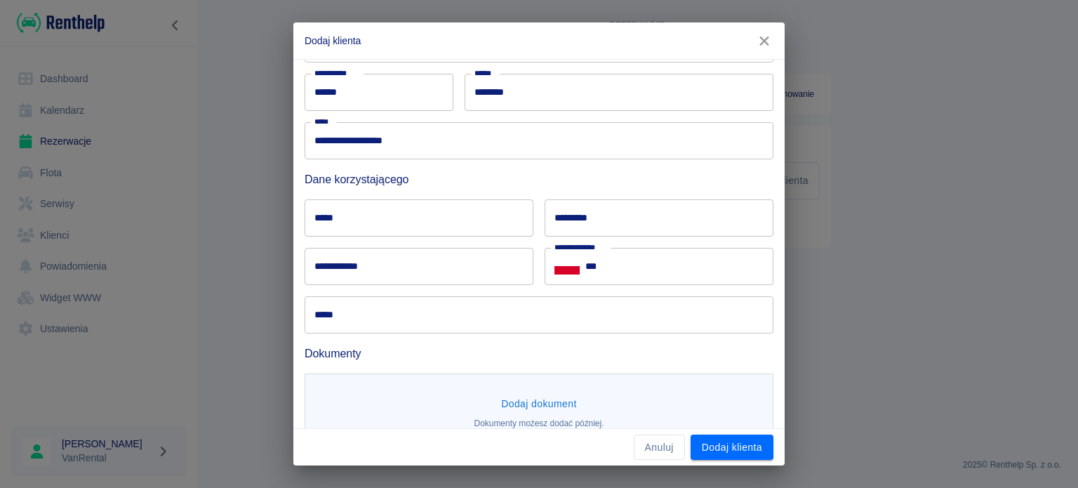
scroll to position [318, 0]
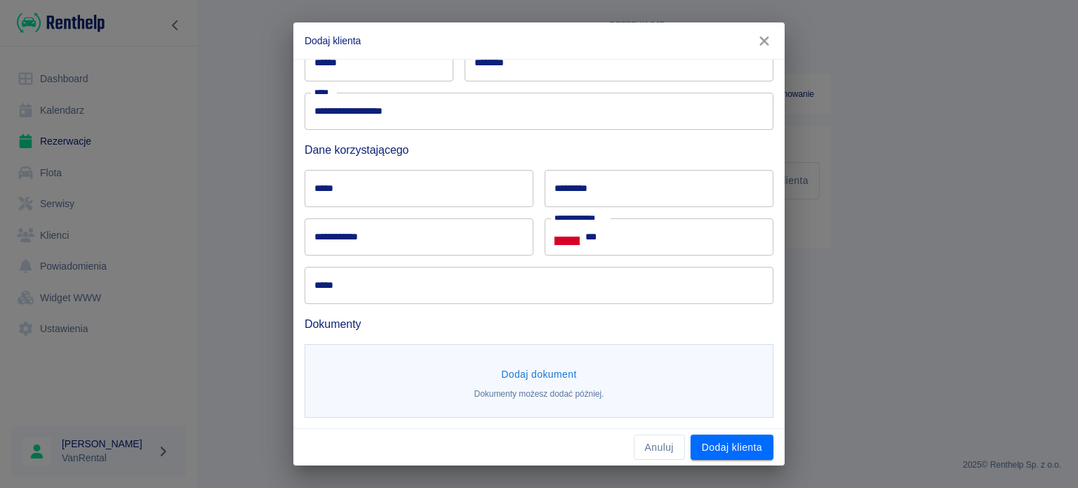
type input "**********"
click at [382, 240] on input "**********" at bounding box center [419, 236] width 229 height 37
paste input "**********"
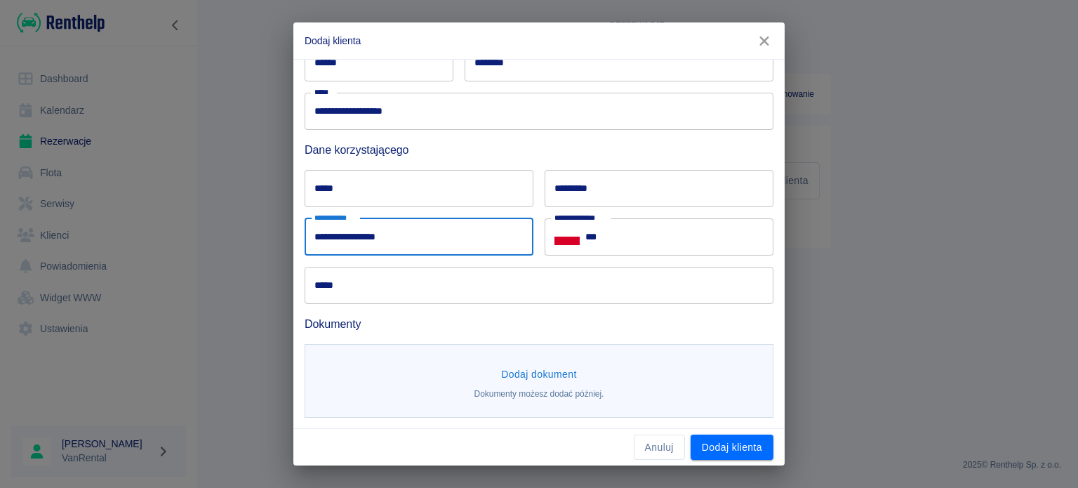
type input "**********"
click at [607, 223] on input "***" at bounding box center [679, 236] width 188 height 37
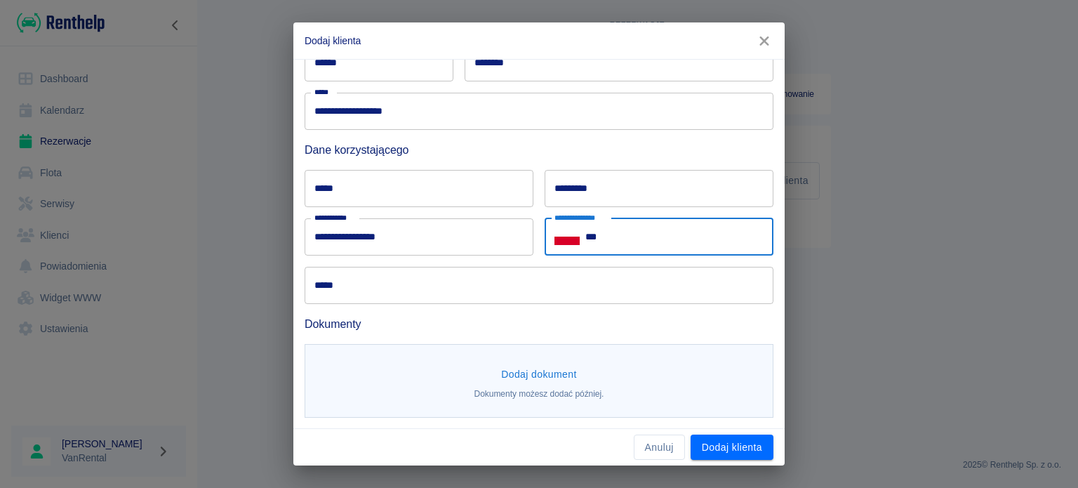
paste input "**********"
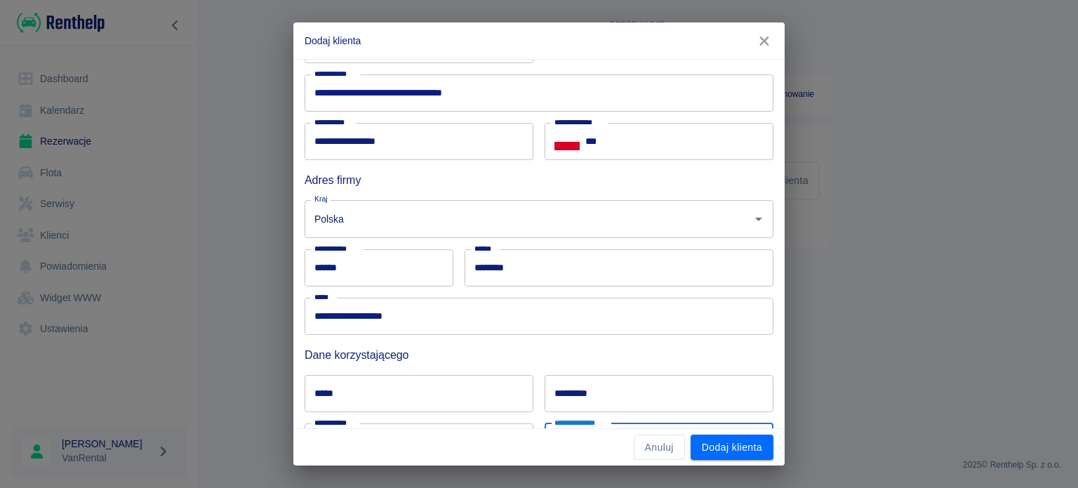
scroll to position [107, 0]
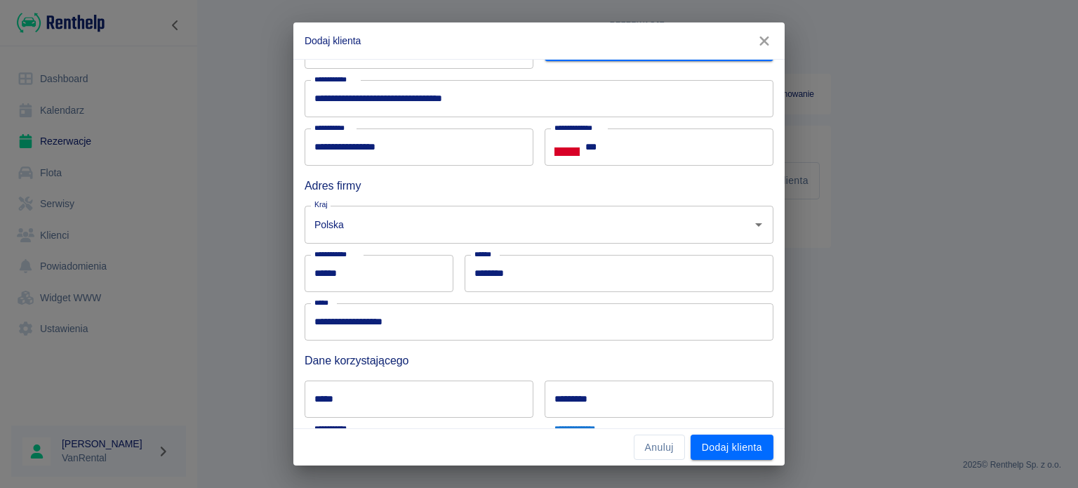
type input "**********"
click at [626, 147] on input "***" at bounding box center [679, 146] width 188 height 37
paste input "**********"
type input "**********"
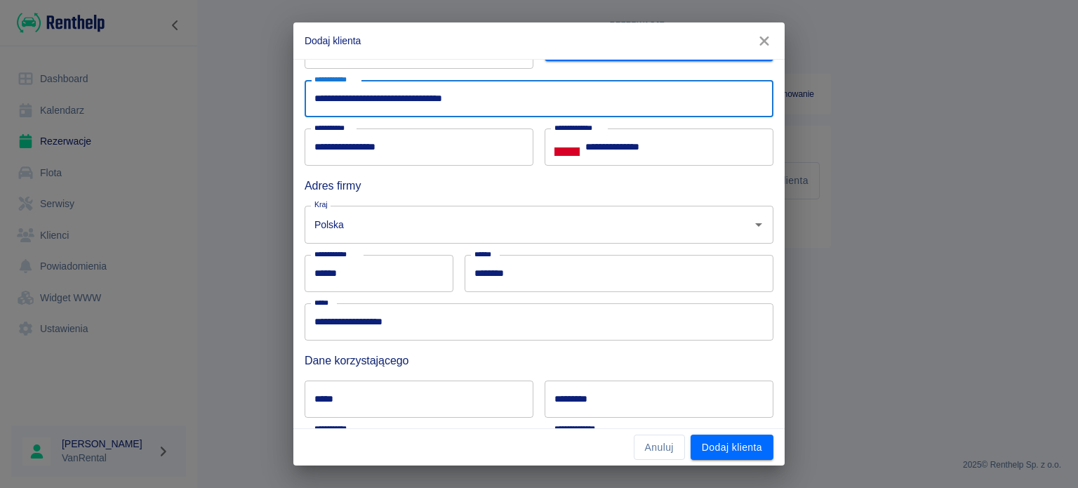
drag, startPoint x: 542, startPoint y: 90, endPoint x: 441, endPoint y: 107, distance: 101.9
click at [441, 107] on input "**********" at bounding box center [539, 98] width 469 height 37
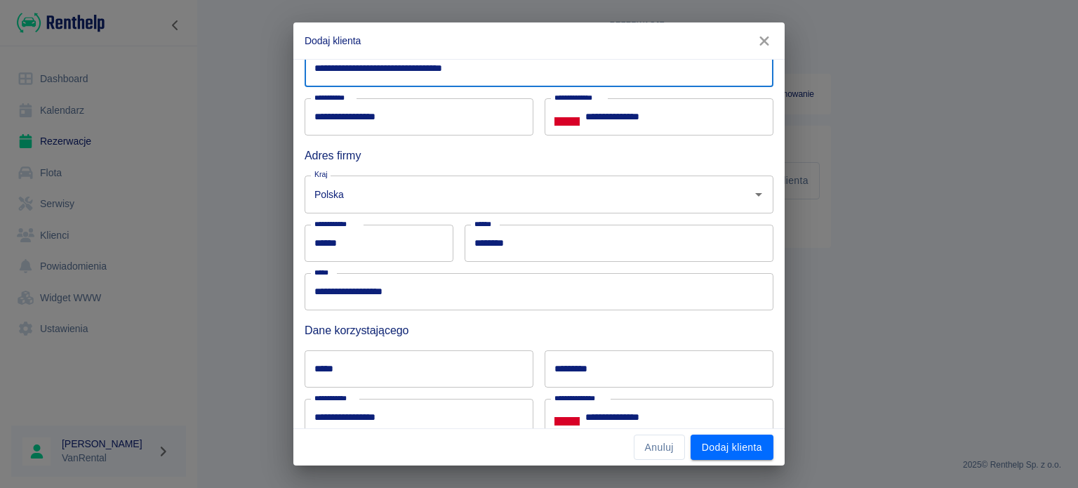
scroll to position [178, 0]
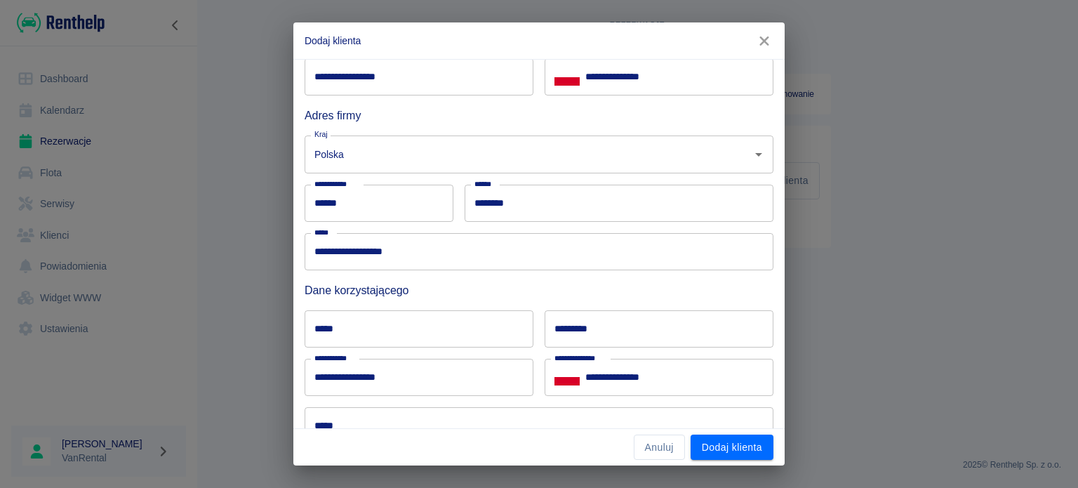
click at [385, 325] on input "*****" at bounding box center [419, 328] width 229 height 37
paste input "**********"
drag, startPoint x: 413, startPoint y: 330, endPoint x: 347, endPoint y: 333, distance: 66.1
click at [347, 333] on input "**********" at bounding box center [419, 328] width 229 height 37
type input "*****"
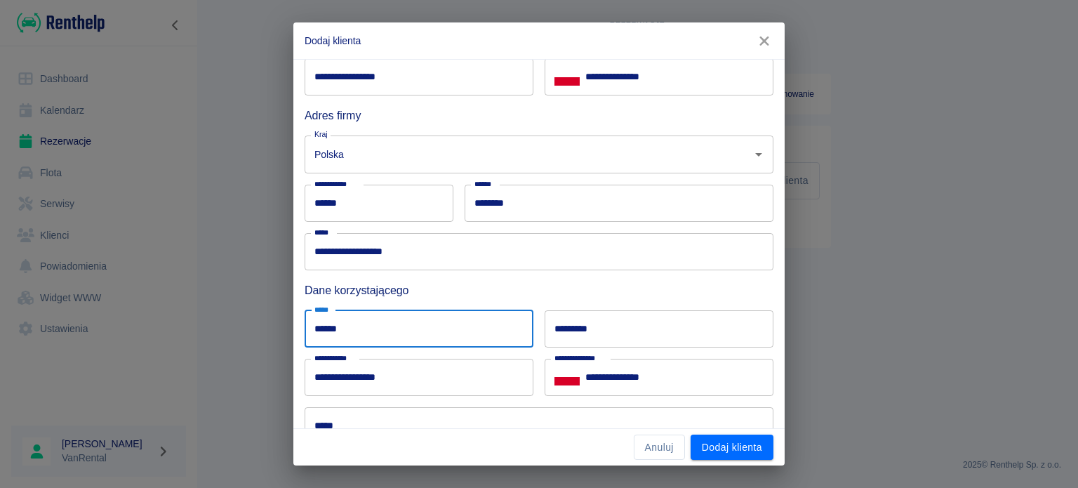
click at [596, 332] on input "*********" at bounding box center [659, 328] width 229 height 37
paste input "*********"
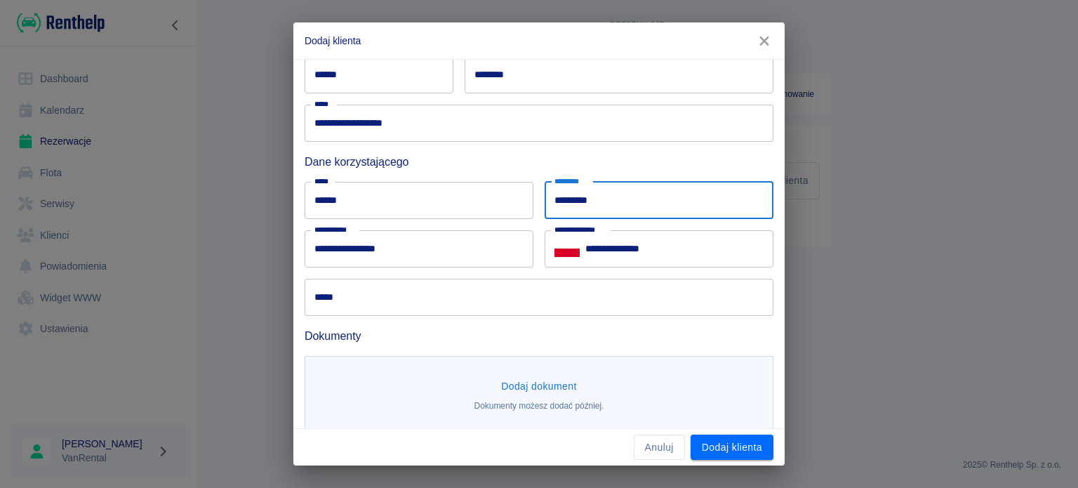
scroll to position [318, 0]
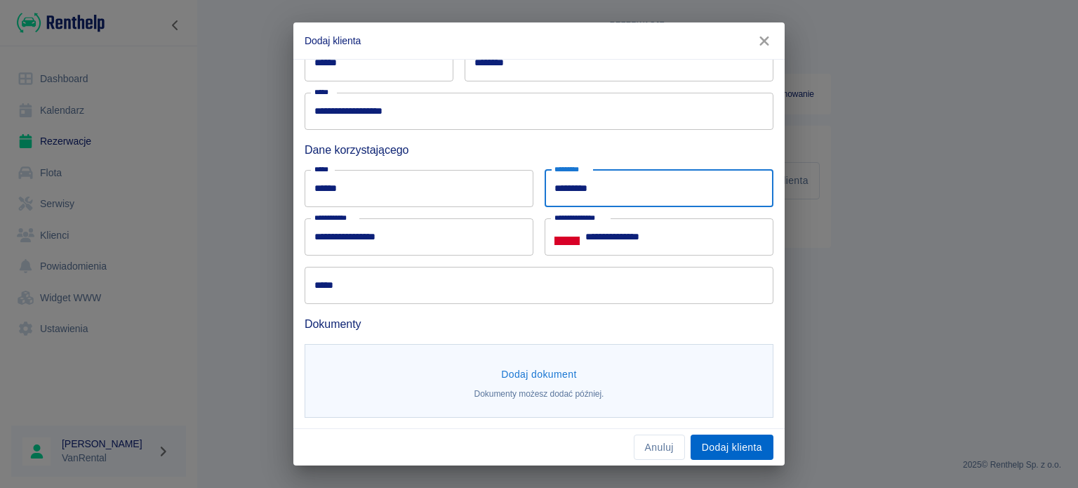
type input "*********"
click at [723, 441] on button "Dodaj klienta" at bounding box center [731, 447] width 83 height 26
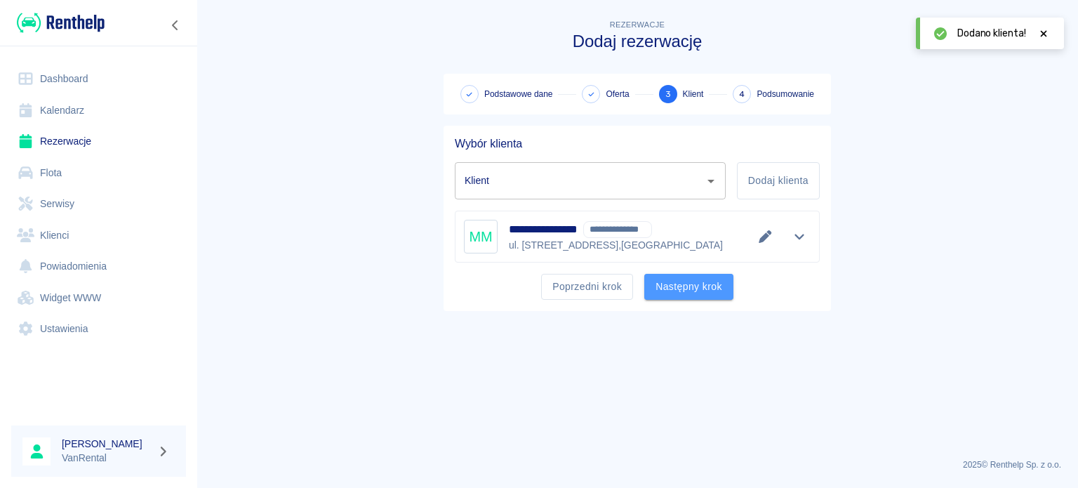
click at [702, 276] on button "Następny krok" at bounding box center [688, 287] width 89 height 26
type input "[PERSON_NAME] - CLOUDBASE PARALOTNIE [PERSON_NAME] (NIP: 8271551710) ([PHONE_NU…"
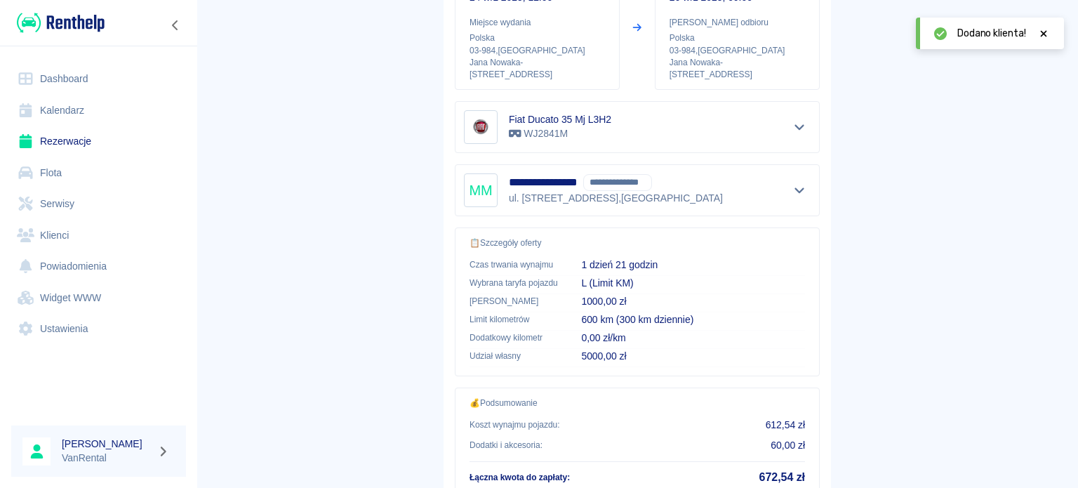
scroll to position [287, 0]
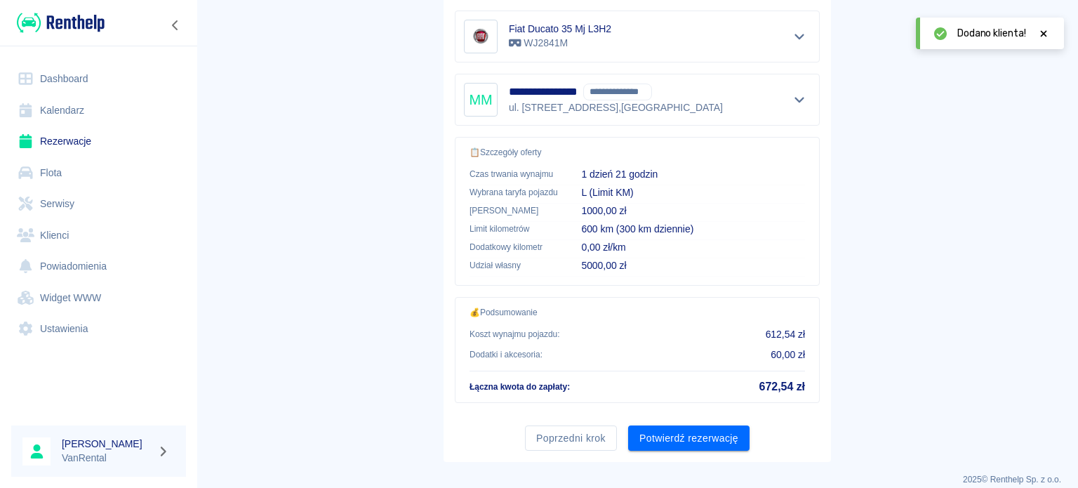
click at [685, 425] on button "Potwierdź rezerwację" at bounding box center [688, 438] width 121 height 26
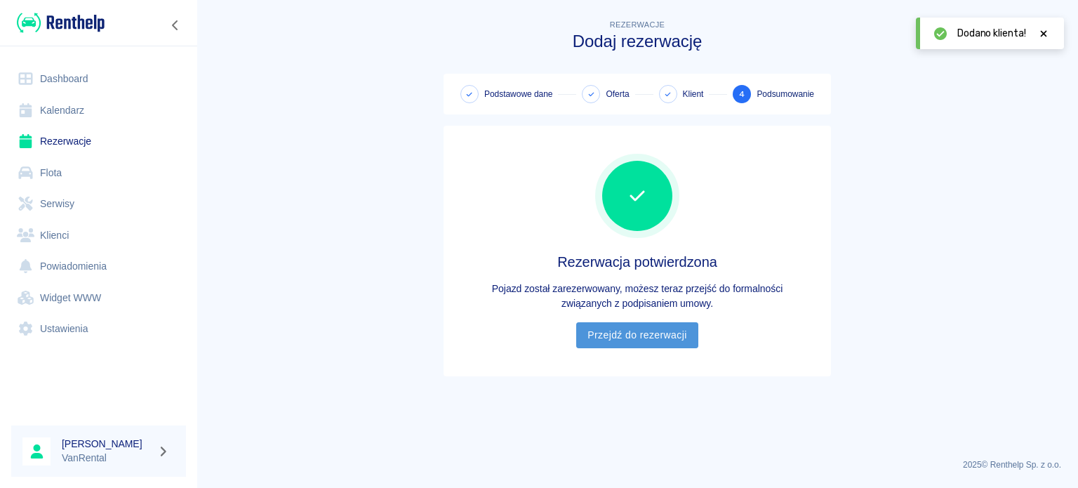
click at [643, 328] on link "Przejdź do rezerwacji" at bounding box center [636, 335] width 121 height 26
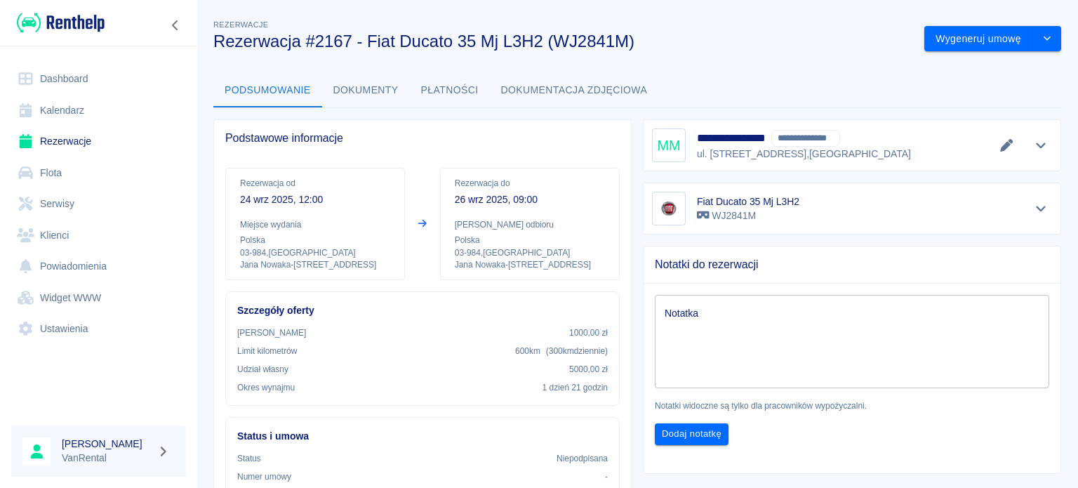
click at [47, 107] on link "Kalendarz" at bounding box center [98, 111] width 175 height 32
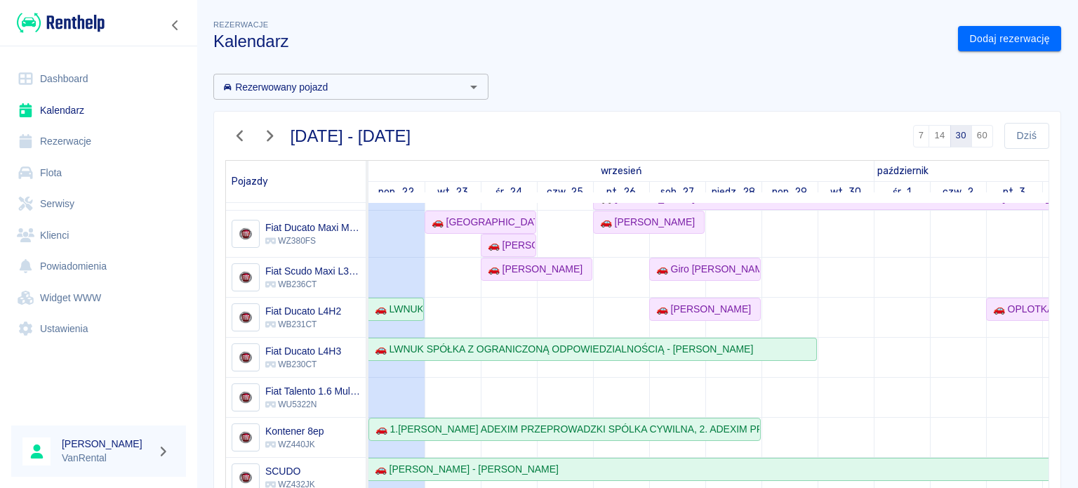
scroll to position [205, 0]
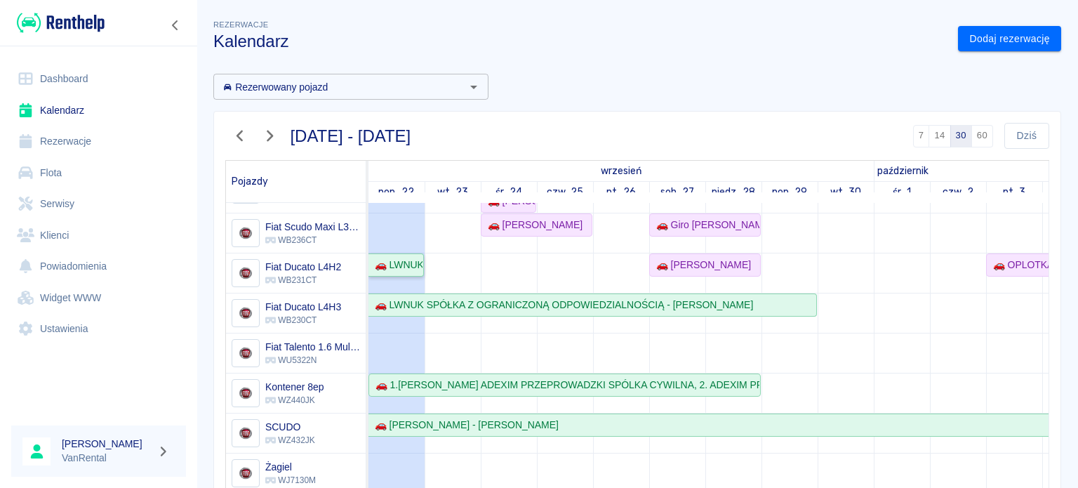
click at [419, 269] on div "🚗 LWNUK SPÓŁKA Z OGRANICZONĄ ODPOWIEDZIALNOŚCIĄ - [PERSON_NAME]" at bounding box center [395, 265] width 53 height 15
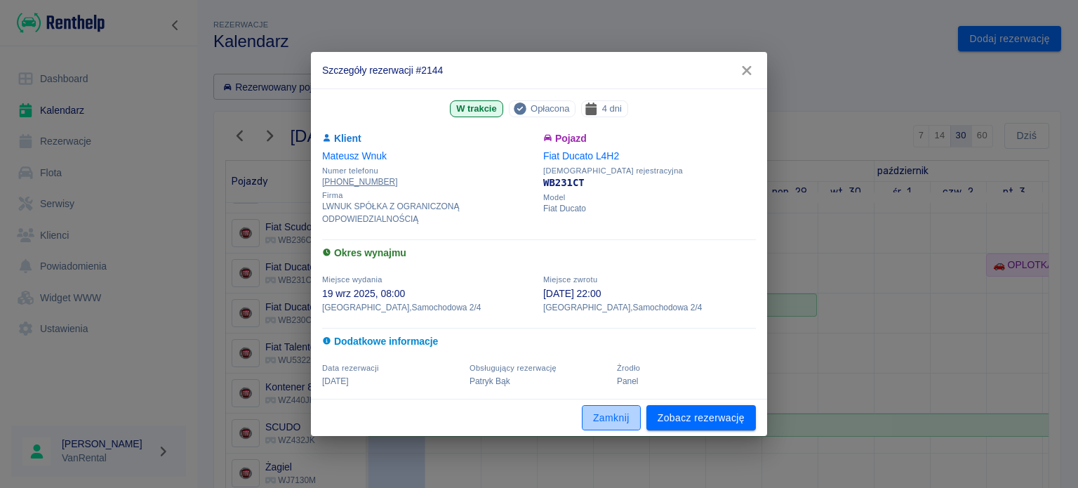
click at [616, 429] on button "Zamknij" at bounding box center [611, 418] width 59 height 26
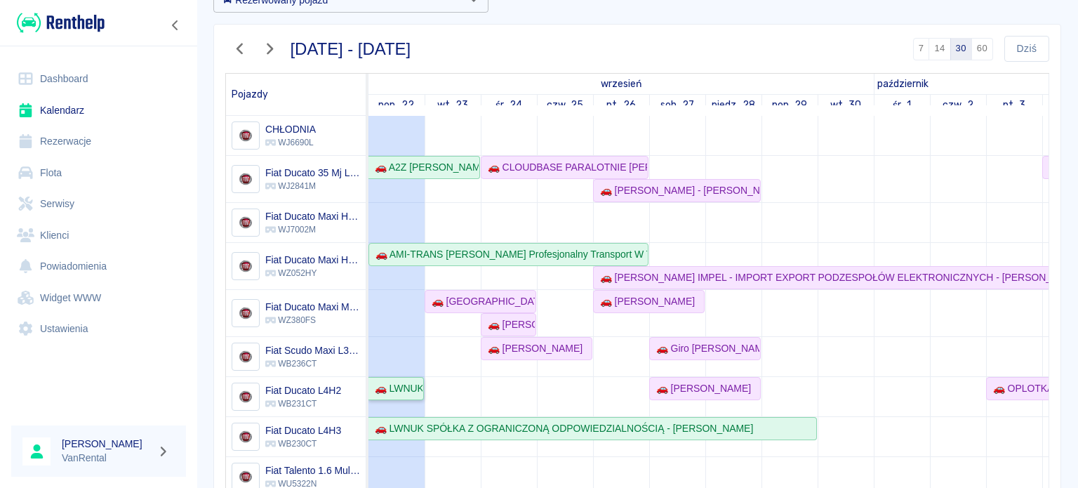
scroll to position [70, 0]
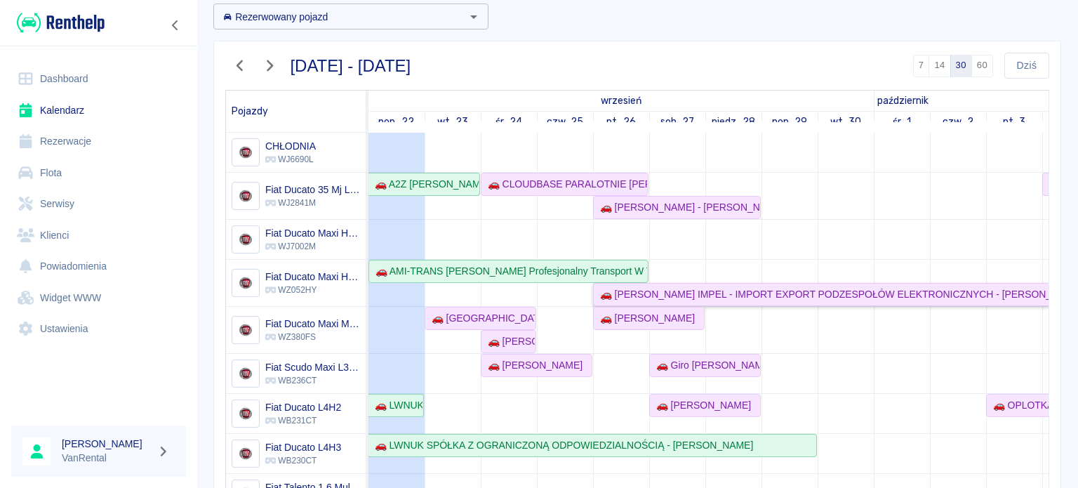
click at [646, 295] on div "🚗 [PERSON_NAME] IMPEL - IMPORT EXPORT PODZESPOŁÓW ELEKTRONICZNYCH - [PERSON_NAM…" at bounding box center [838, 294] width 488 height 15
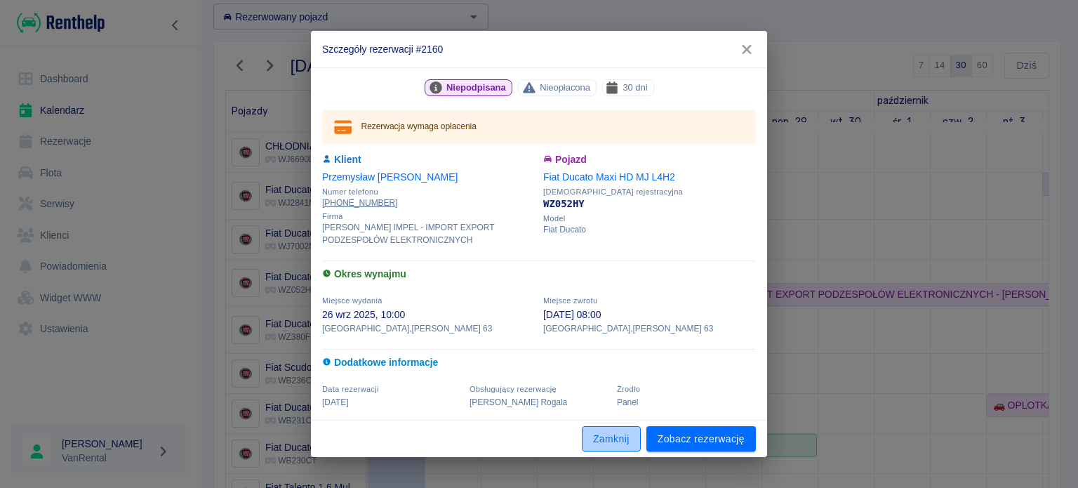
click at [599, 426] on button "Zamknij" at bounding box center [611, 439] width 59 height 26
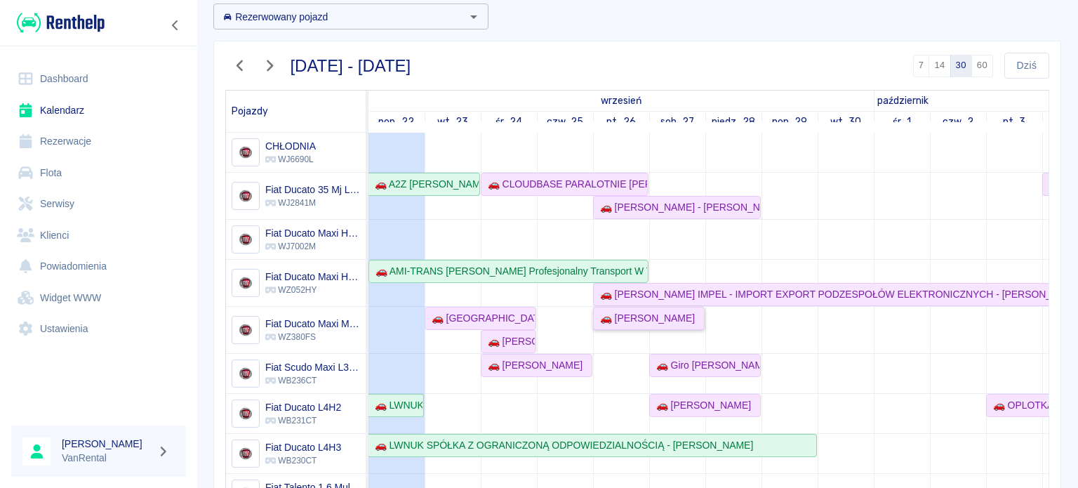
click at [649, 317] on div "🚗 [PERSON_NAME]" at bounding box center [644, 318] width 100 height 15
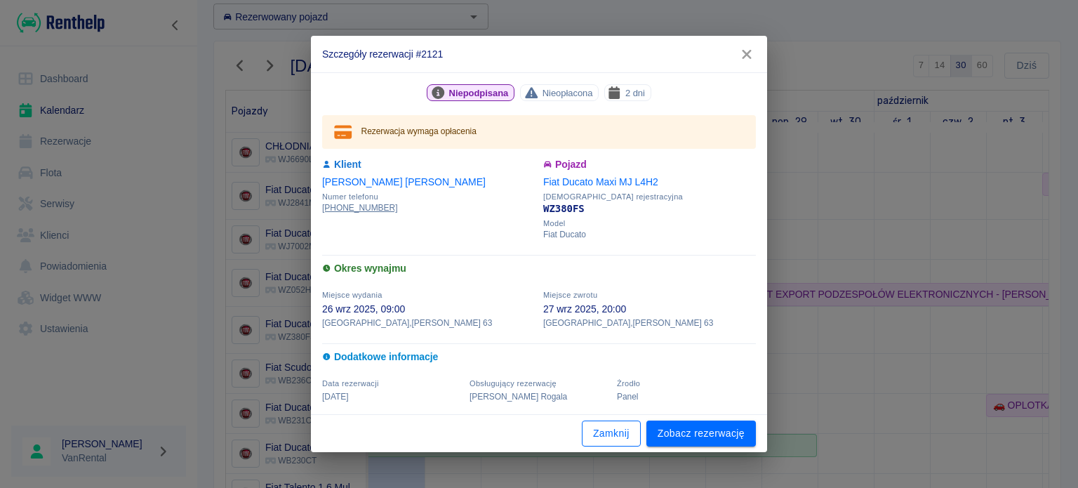
click at [602, 433] on button "Zamknij" at bounding box center [611, 433] width 59 height 26
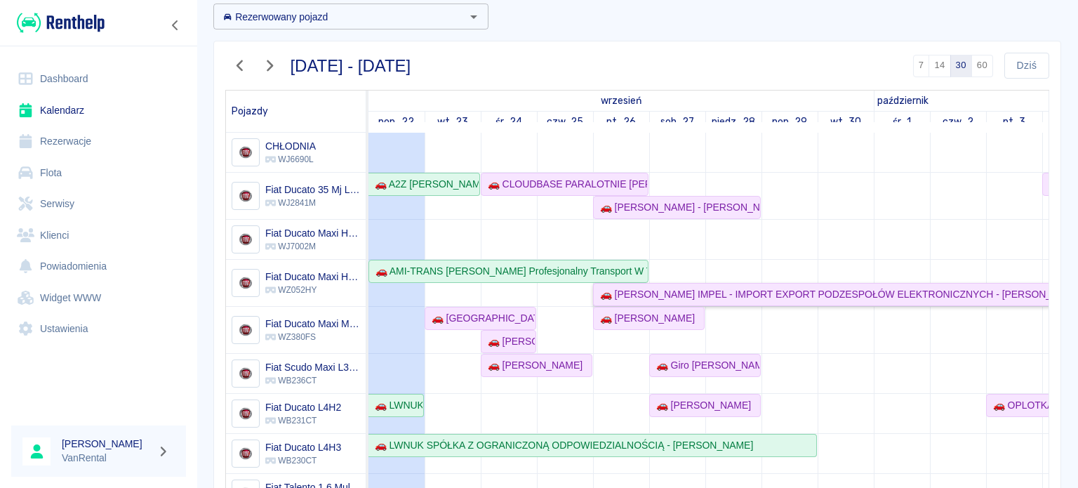
click at [638, 293] on div "🚗 [PERSON_NAME] IMPEL - IMPORT EXPORT PODZESPOŁÓW ELEKTRONICZNYCH - [PERSON_NAM…" at bounding box center [838, 294] width 488 height 15
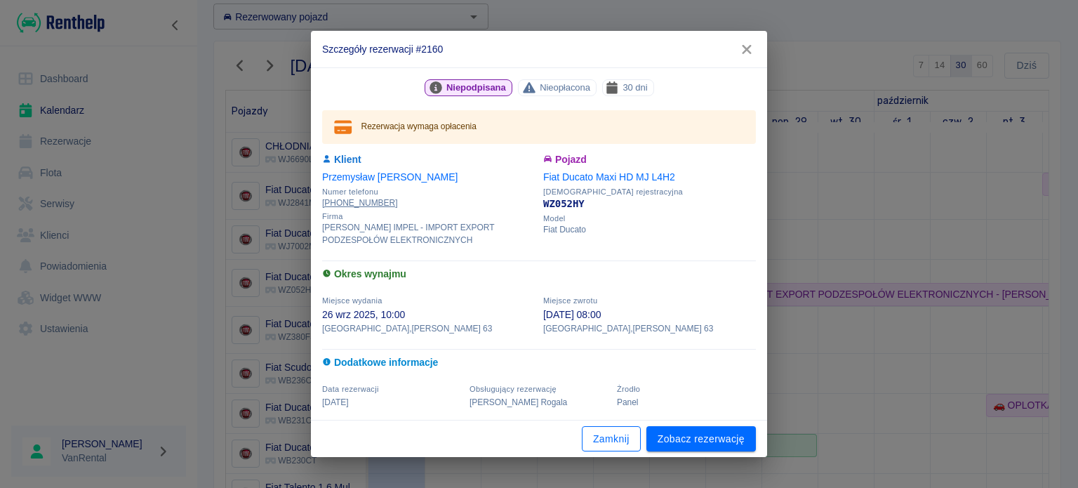
click at [626, 436] on button "Zamknij" at bounding box center [611, 439] width 59 height 26
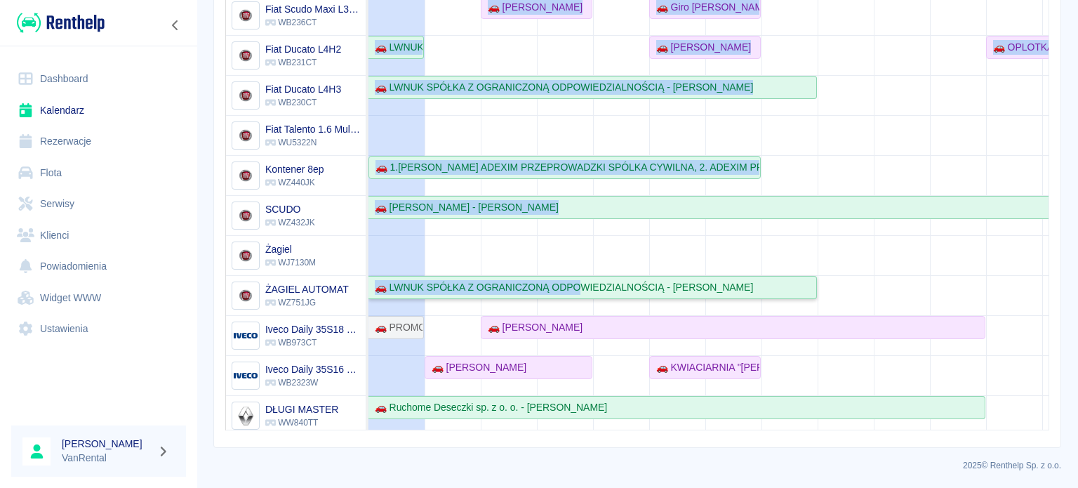
scroll to position [185, 0]
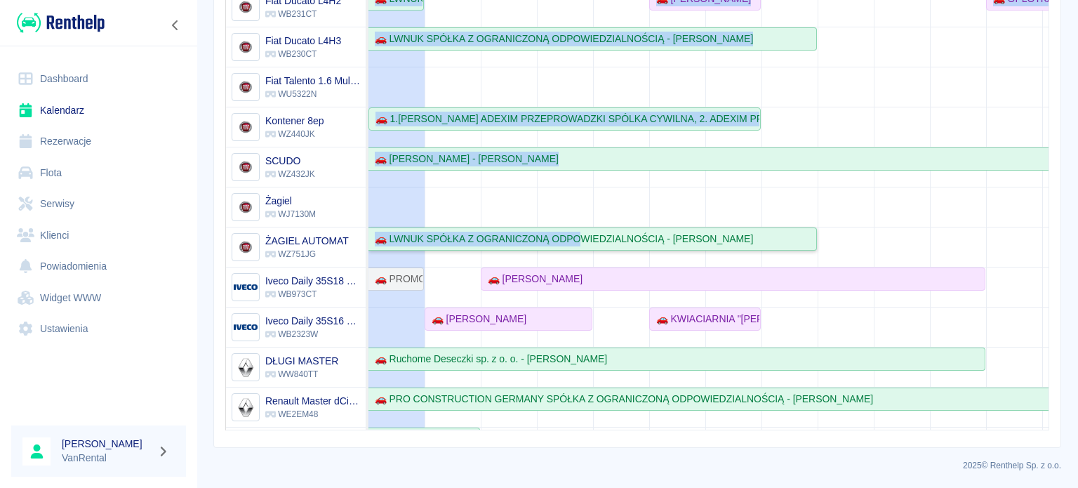
drag, startPoint x: 582, startPoint y: 416, endPoint x: 653, endPoint y: 329, distance: 112.7
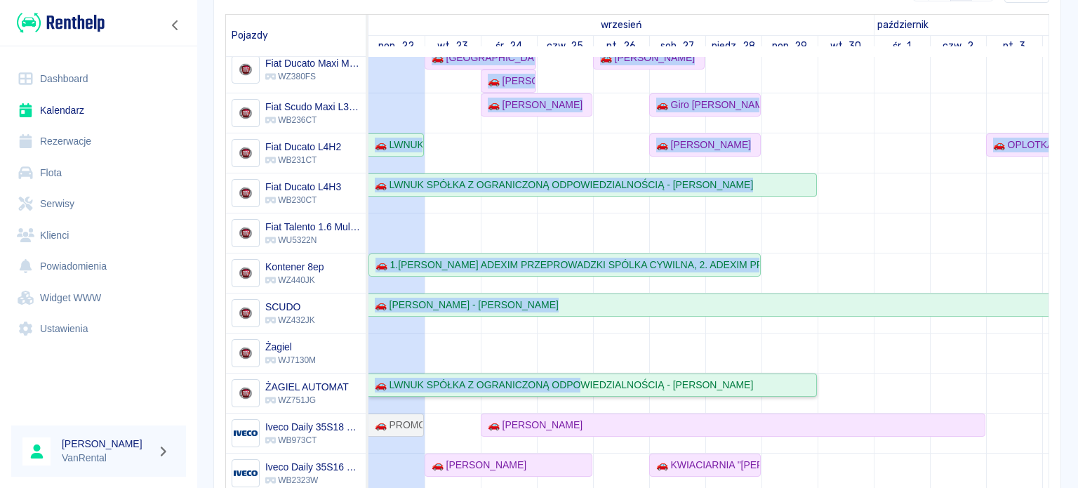
scroll to position [81, 0]
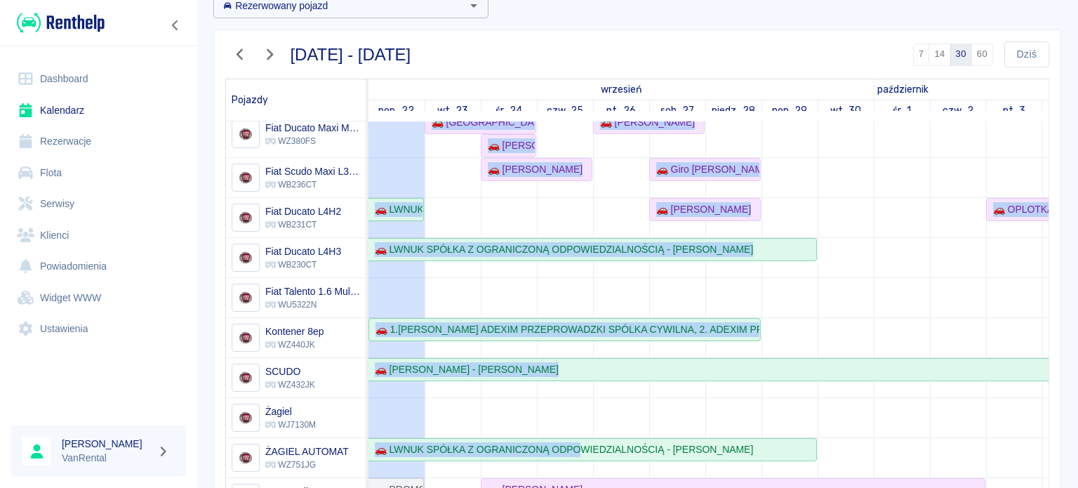
click at [942, 297] on td at bounding box center [958, 307] width 56 height 740
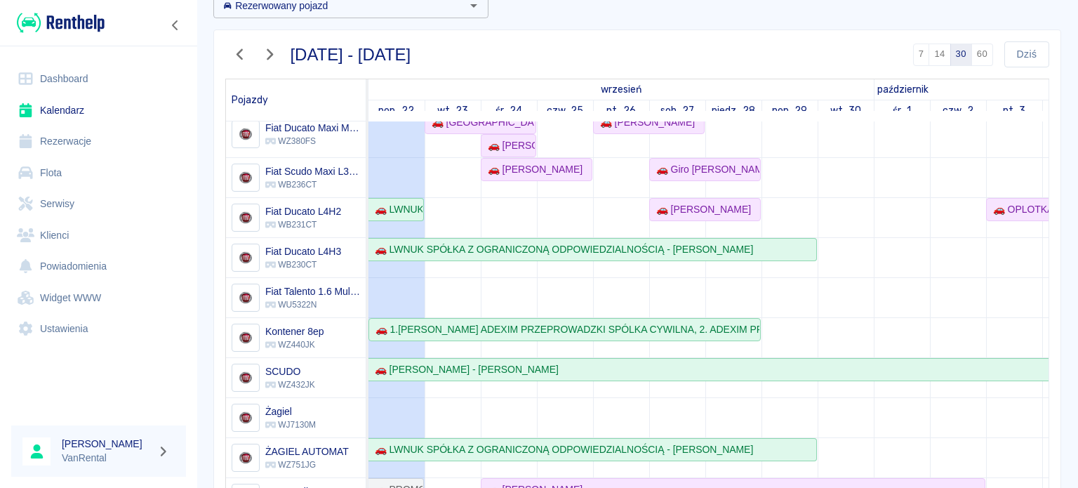
scroll to position [159, 0]
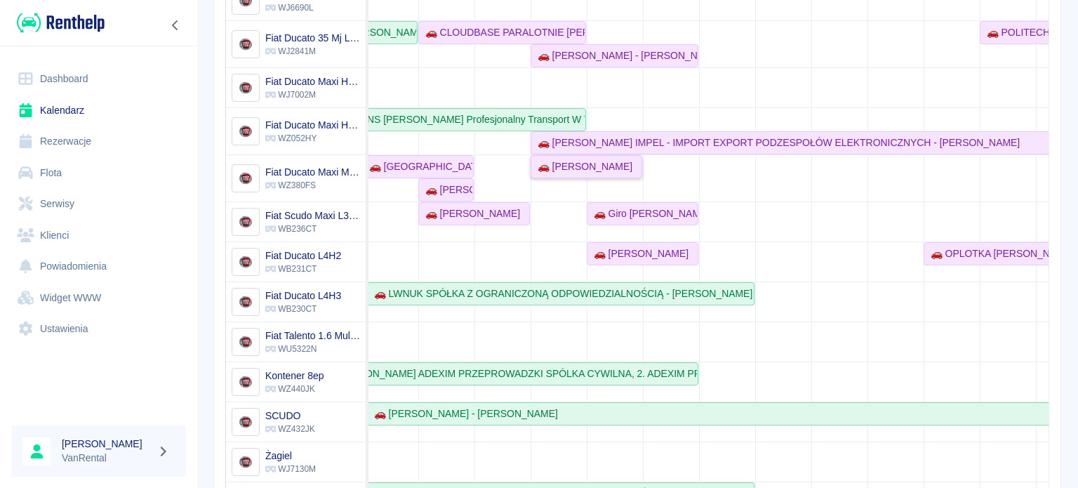
click at [563, 172] on div "🚗 [PERSON_NAME]" at bounding box center [582, 166] width 100 height 15
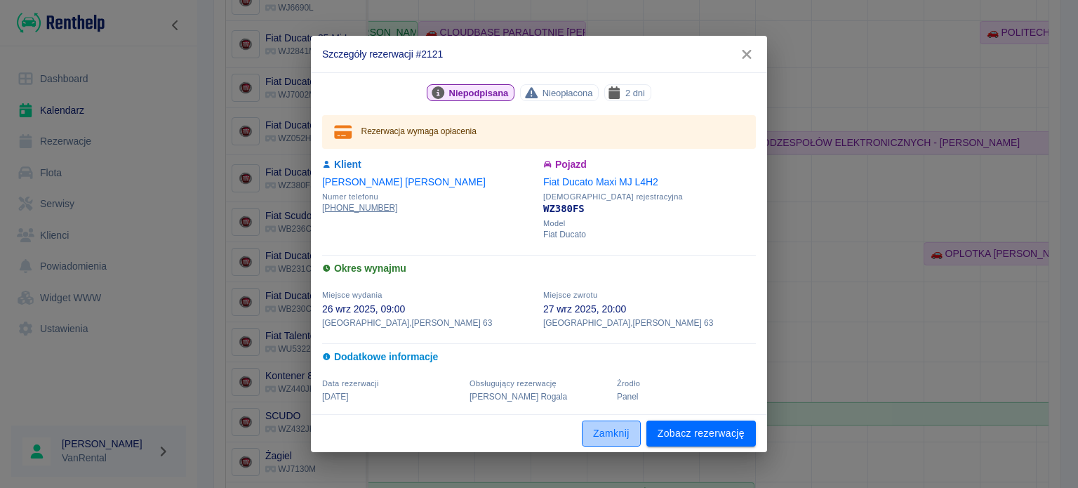
click at [614, 424] on button "Zamknij" at bounding box center [611, 433] width 59 height 26
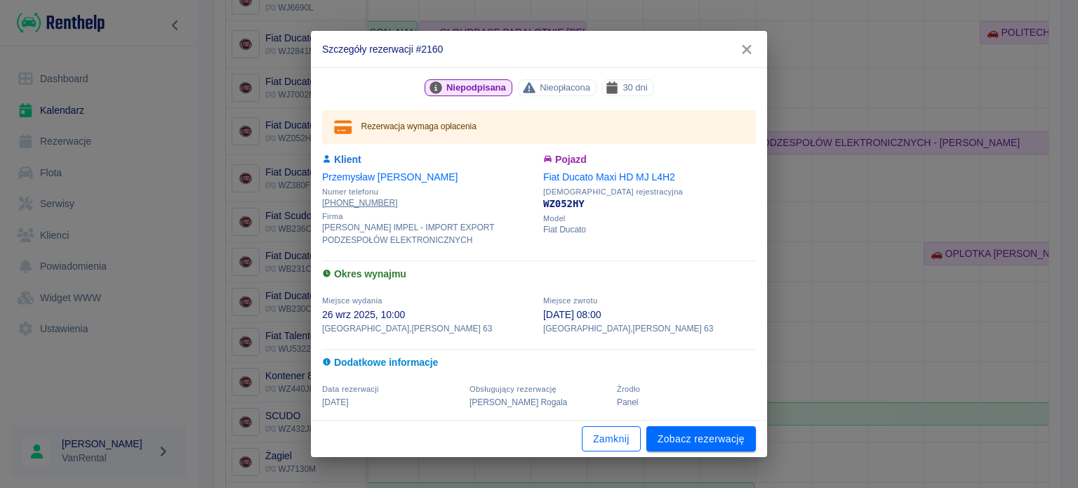
click at [612, 434] on button "Zamknij" at bounding box center [611, 439] width 59 height 26
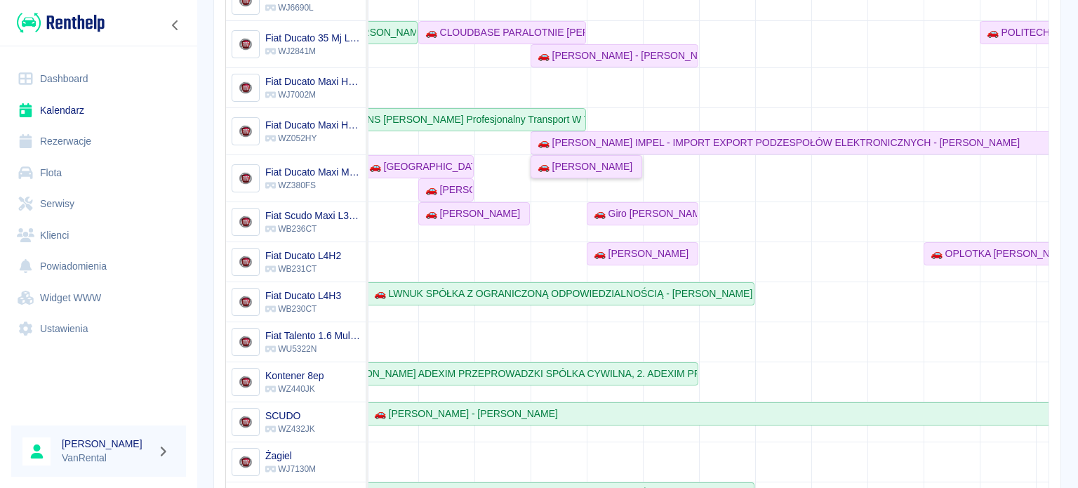
click at [566, 159] on div "🚗 [PERSON_NAME]" at bounding box center [582, 166] width 100 height 15
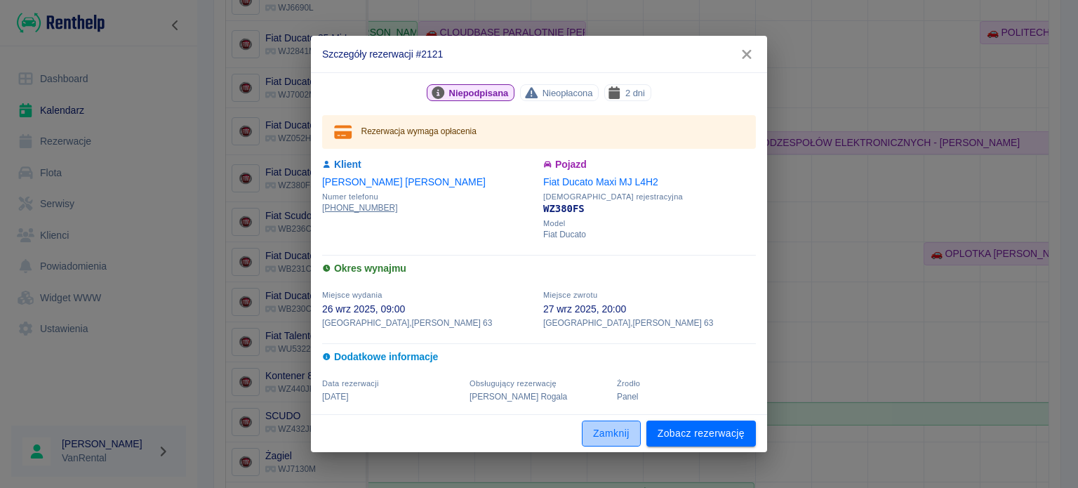
click at [610, 436] on button "Zamknij" at bounding box center [611, 433] width 59 height 26
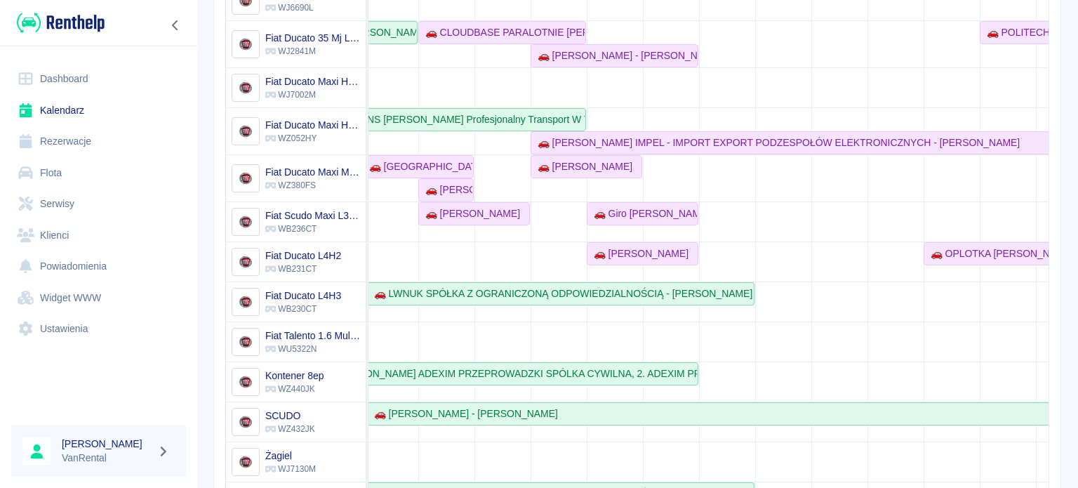
click at [519, 101] on td at bounding box center [502, 351] width 56 height 740
click at [519, 112] on div "🚗 AMI-TRANS [PERSON_NAME] Profesjonalny Transport W Temperaturze Kontrolowanej …" at bounding box center [445, 119] width 277 height 15
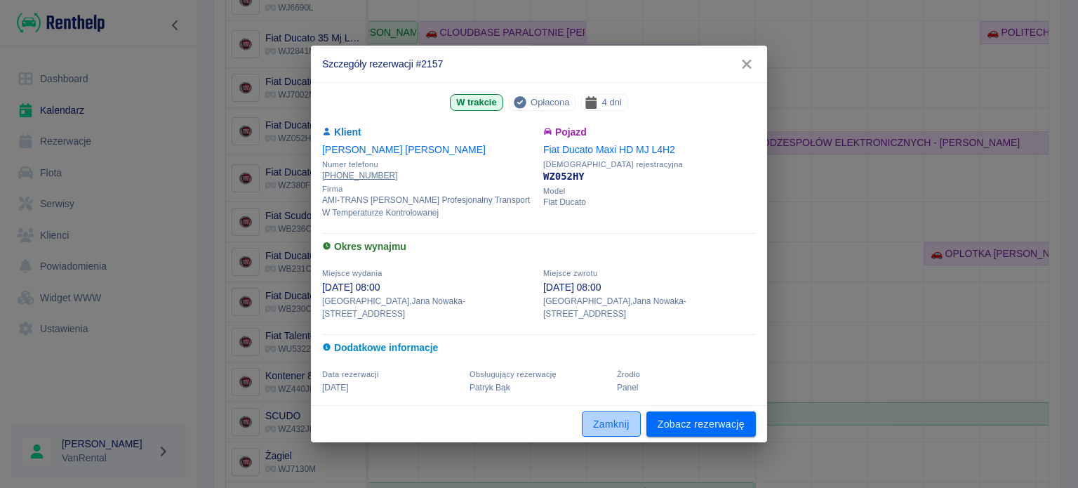
click at [607, 415] on button "Zamknij" at bounding box center [611, 424] width 59 height 26
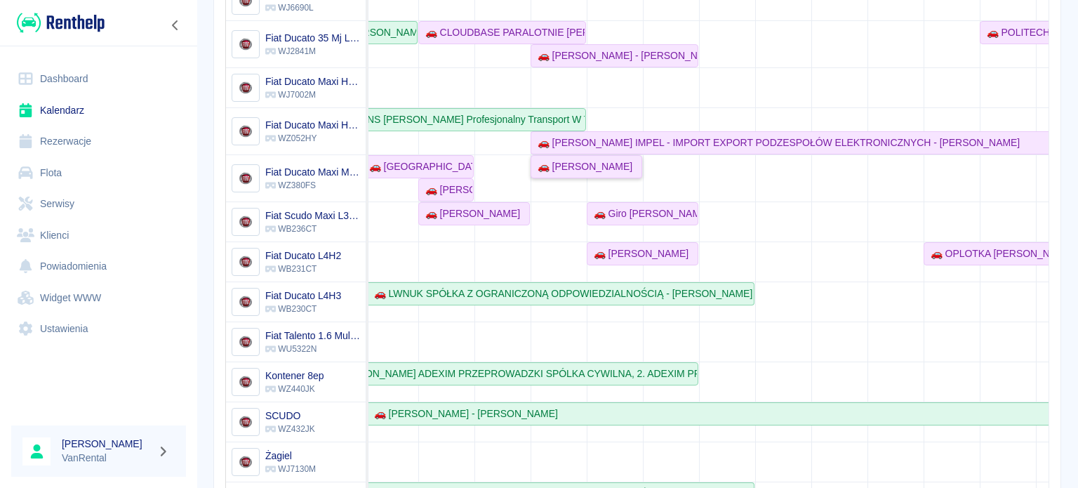
click at [576, 176] on link "🚗 [PERSON_NAME]" at bounding box center [586, 166] width 112 height 23
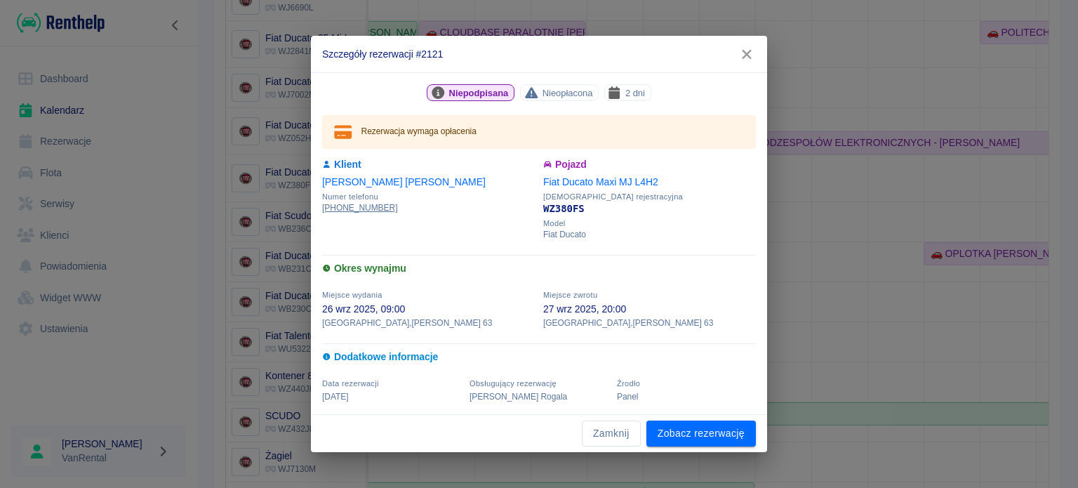
click at [578, 170] on h6 "Pojazd" at bounding box center [649, 164] width 213 height 15
click at [613, 432] on button "Zamknij" at bounding box center [611, 433] width 59 height 26
